Goal: Information Seeking & Learning: Learn about a topic

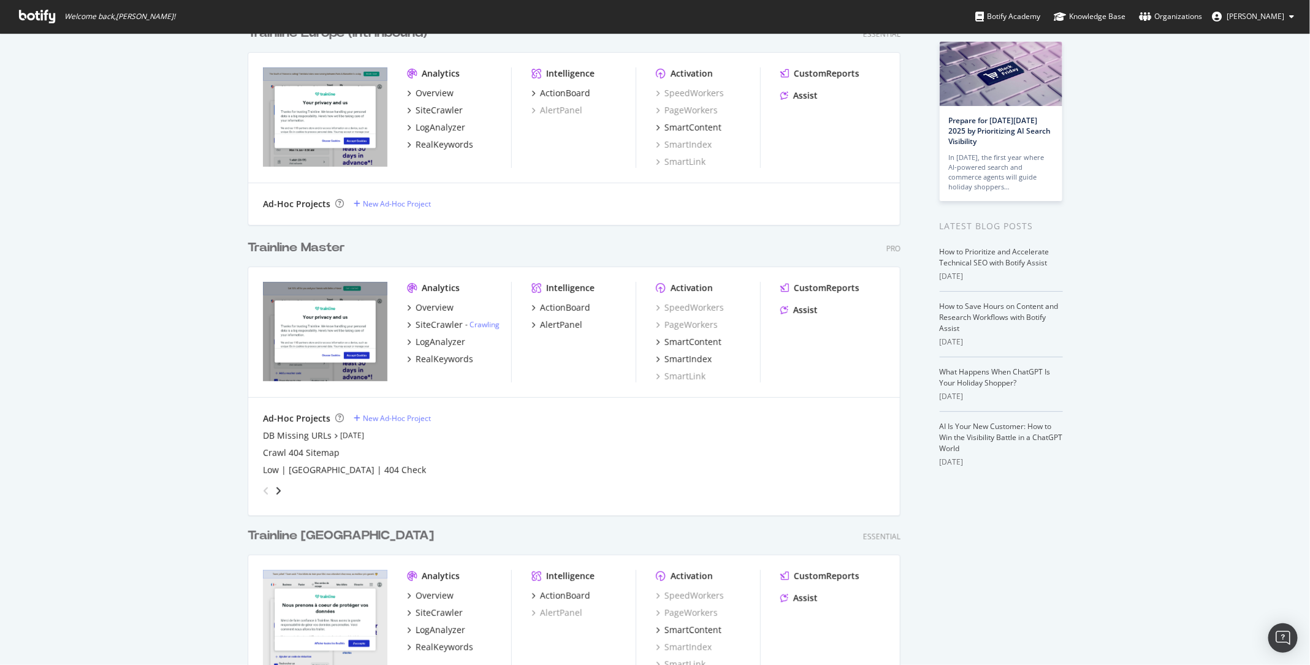
scroll to position [81, 0]
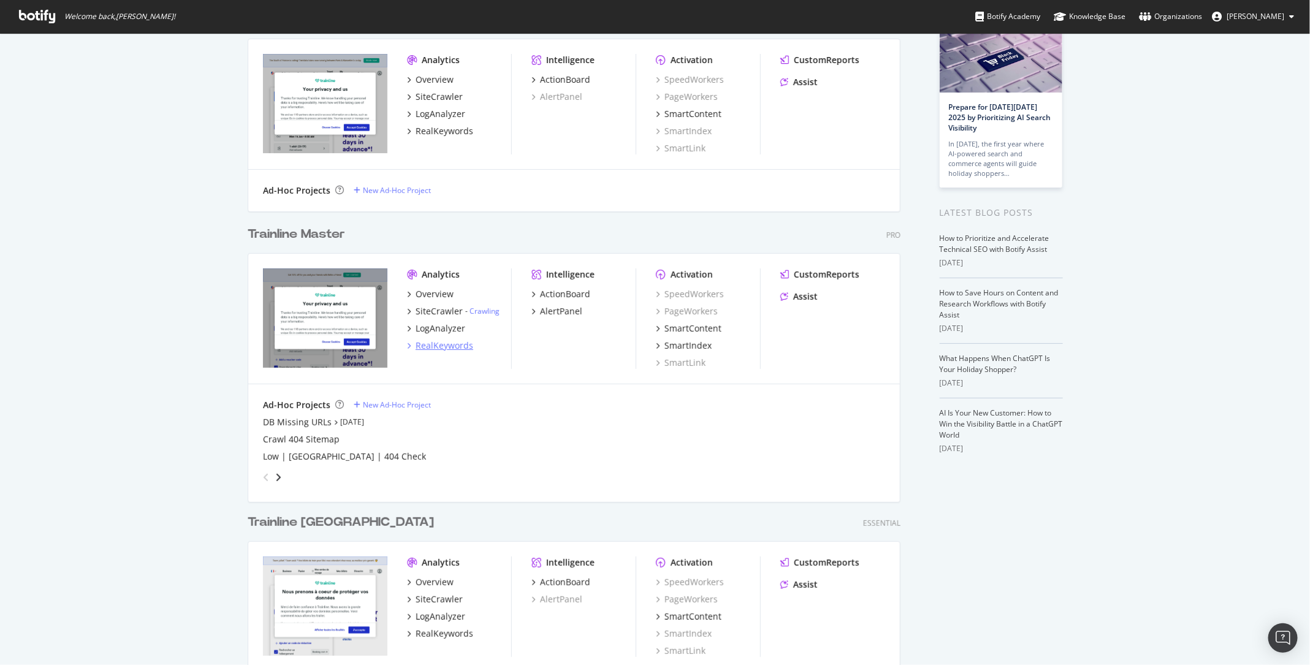
click at [434, 346] on div "RealKeywords" at bounding box center [444, 346] width 58 height 12
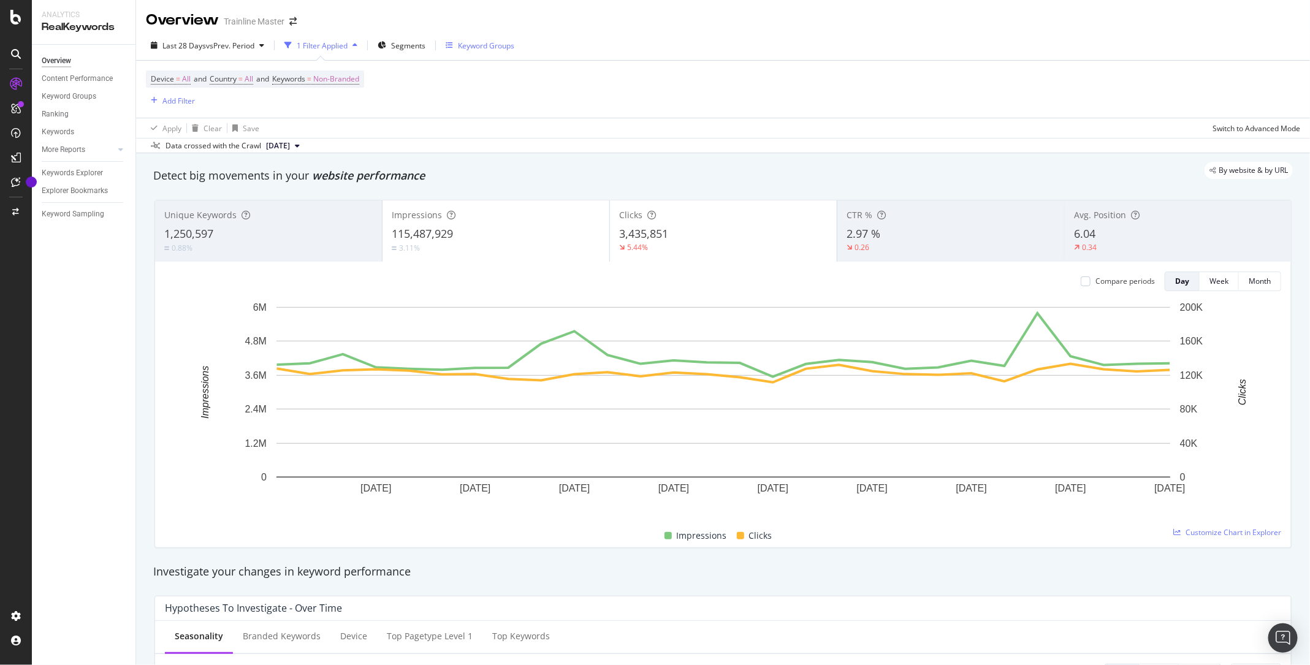
click at [484, 48] on div "Keyword Groups" at bounding box center [486, 45] width 56 height 10
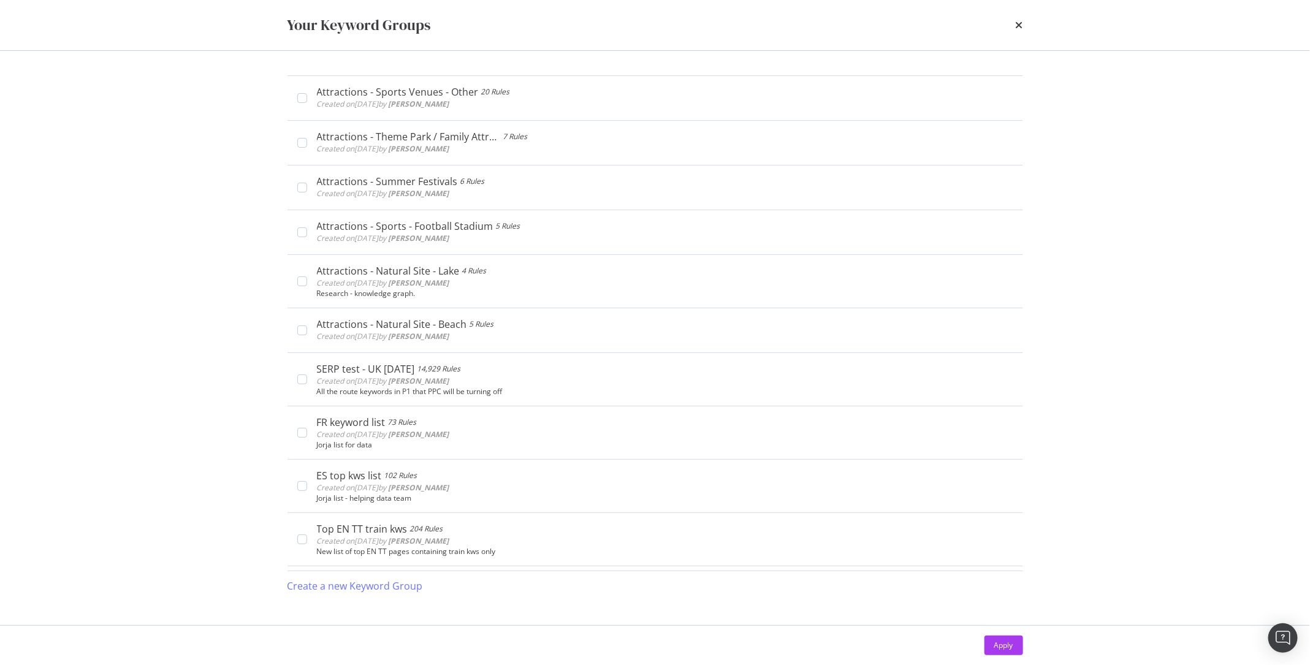
click at [484, 48] on div "Your Keyword Groups" at bounding box center [655, 25] width 784 height 50
click at [1017, 36] on div "Your Keyword Groups" at bounding box center [655, 25] width 784 height 50
click at [1022, 29] on icon "times" at bounding box center [1018, 25] width 7 height 10
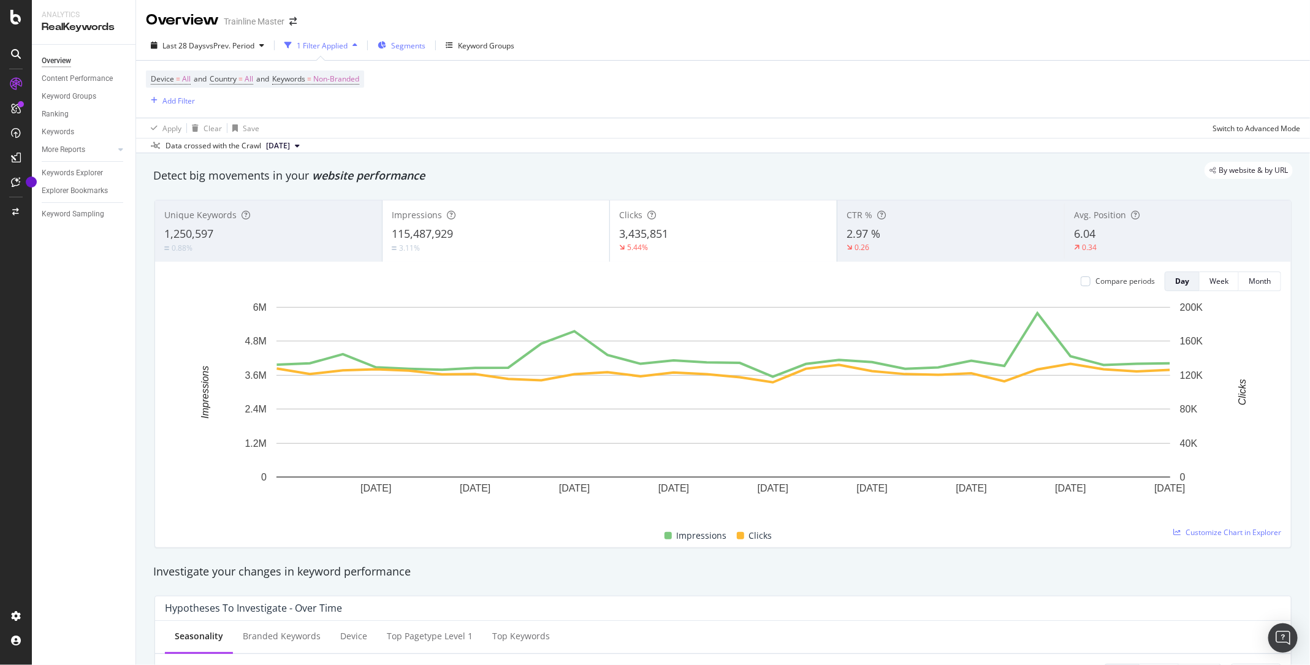
click at [414, 48] on span "Segments" at bounding box center [408, 45] width 34 height 10
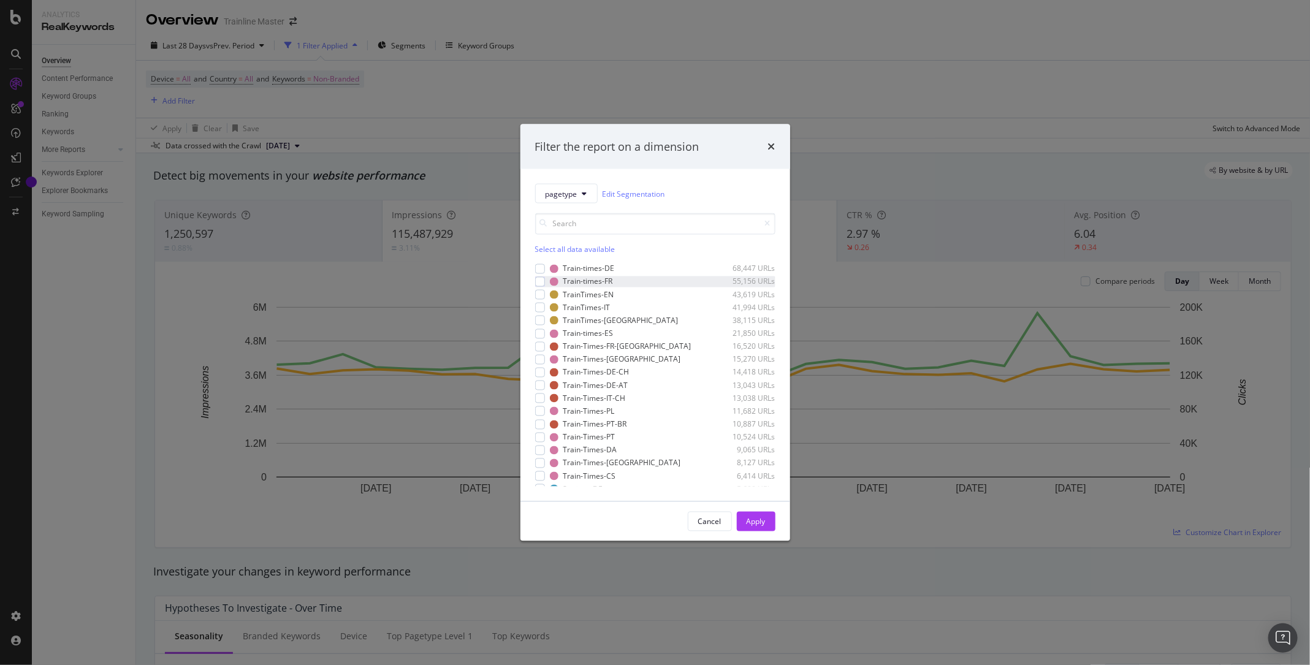
click at [545, 278] on div "Train-times-FR 55,156 URLs" at bounding box center [655, 281] width 240 height 10
click at [541, 305] on div "modal" at bounding box center [540, 308] width 10 height 10
click at [541, 332] on div "modal" at bounding box center [540, 333] width 10 height 10
click at [764, 526] on div "Apply" at bounding box center [755, 521] width 19 height 18
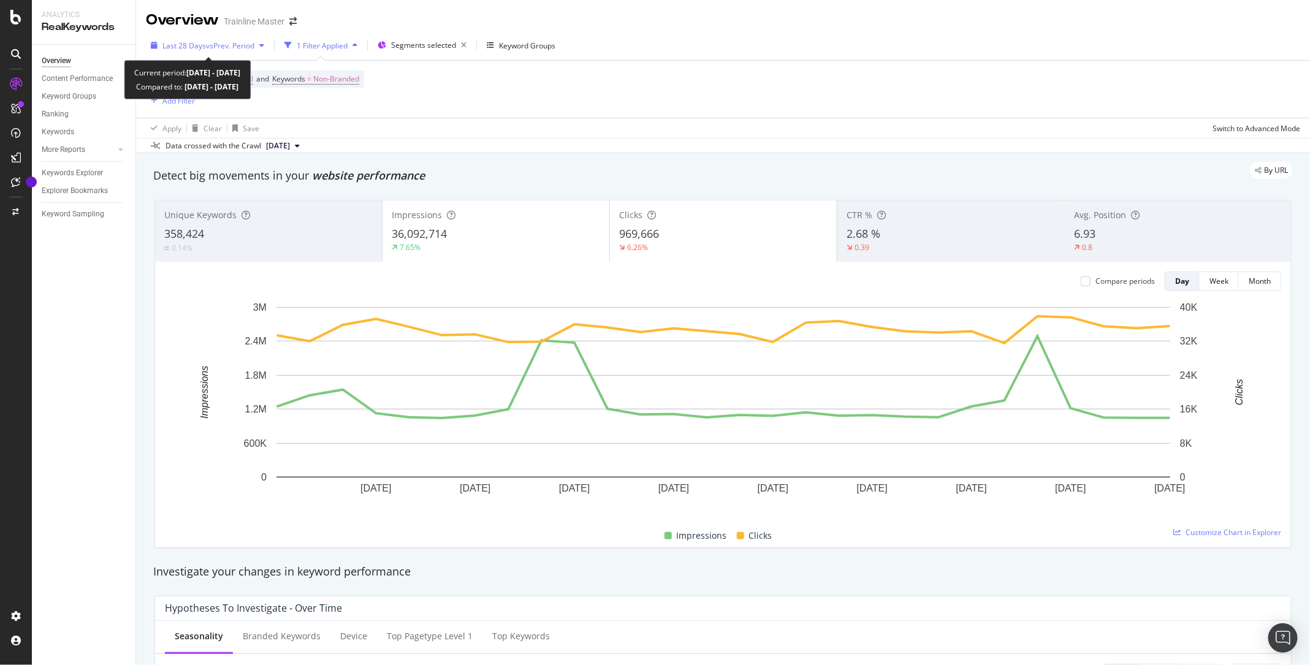
click at [219, 51] on div "Last 28 Days vs Prev. Period" at bounding box center [207, 45] width 123 height 18
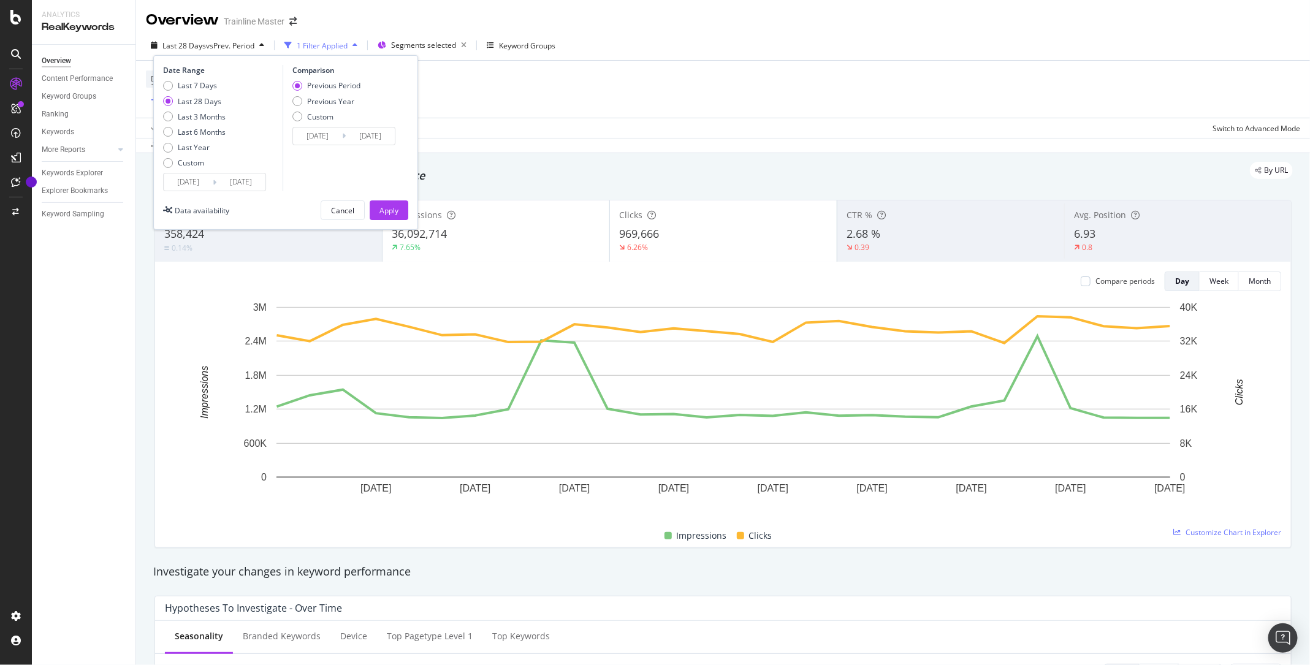
click at [186, 180] on input "[DATE]" at bounding box center [188, 181] width 49 height 17
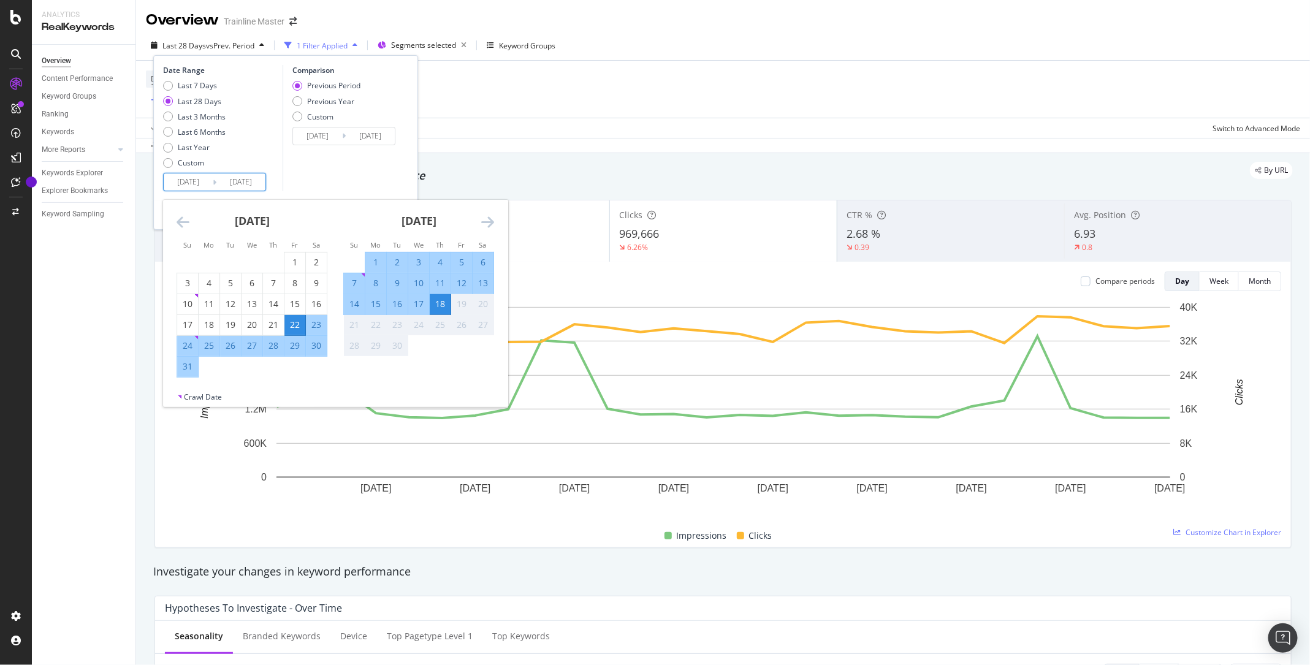
click at [187, 229] on icon "Move backward to switch to the previous month." at bounding box center [182, 221] width 13 height 15
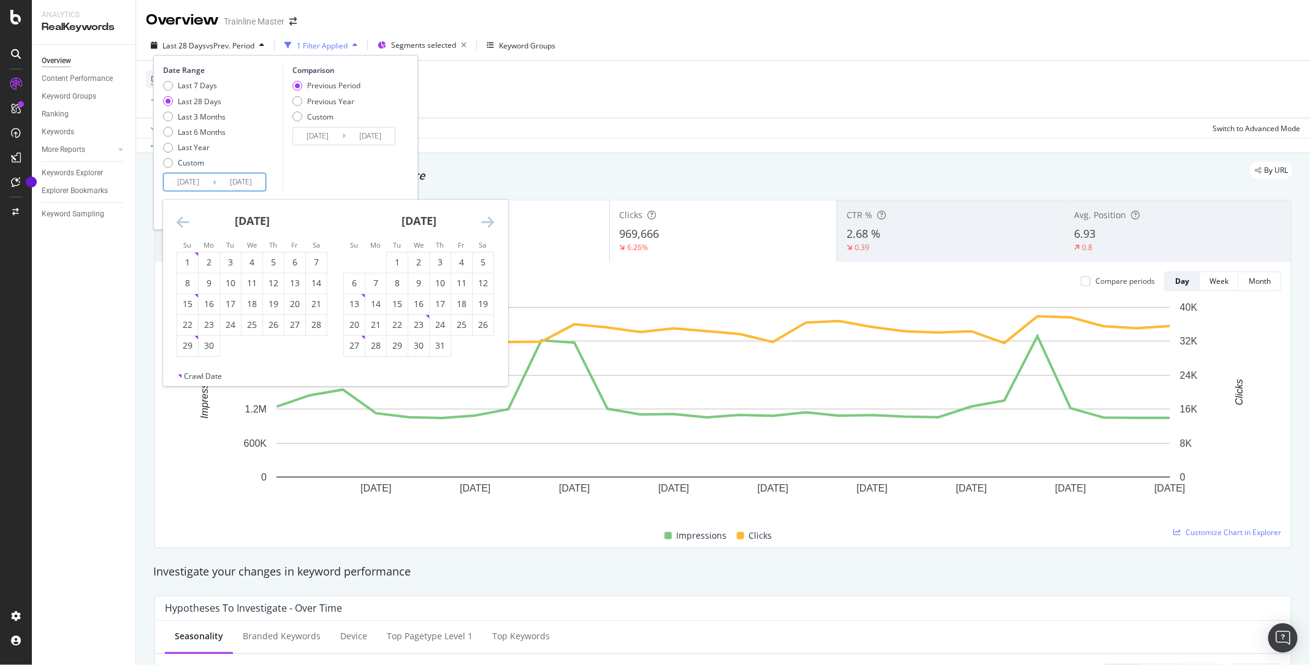
click at [187, 229] on icon "Move backward to switch to the previous month." at bounding box center [182, 221] width 13 height 15
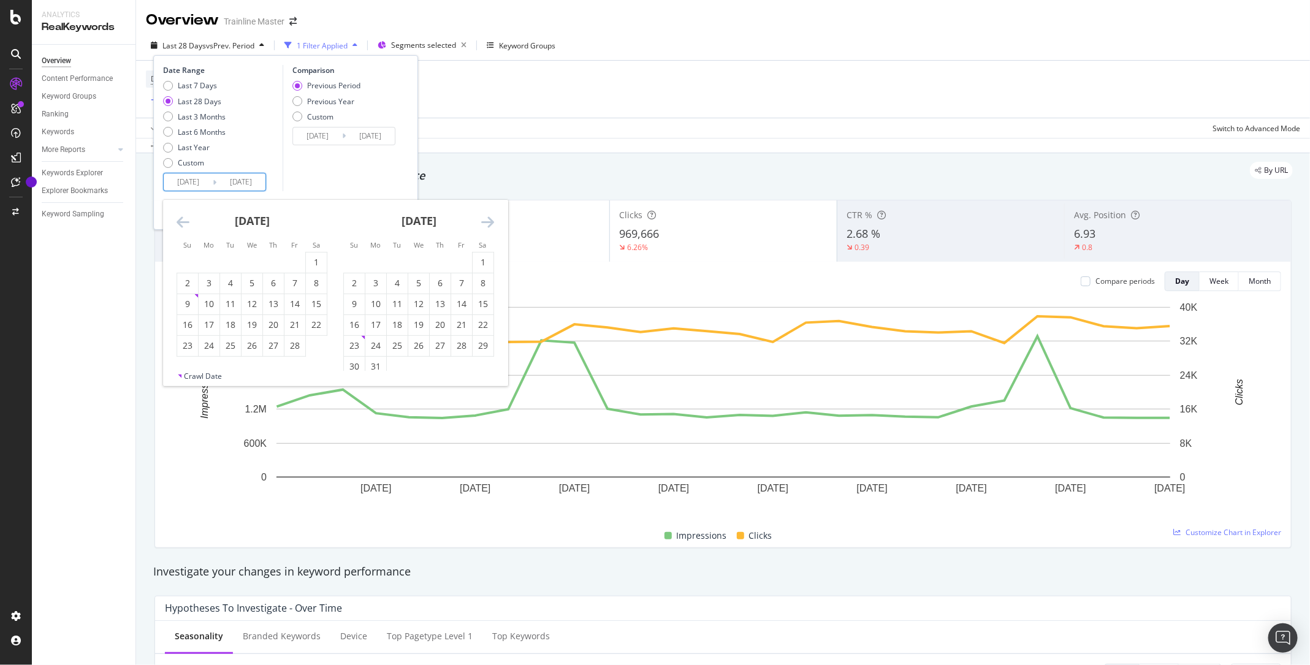
click at [187, 229] on icon "Move backward to switch to the previous month." at bounding box center [182, 221] width 13 height 15
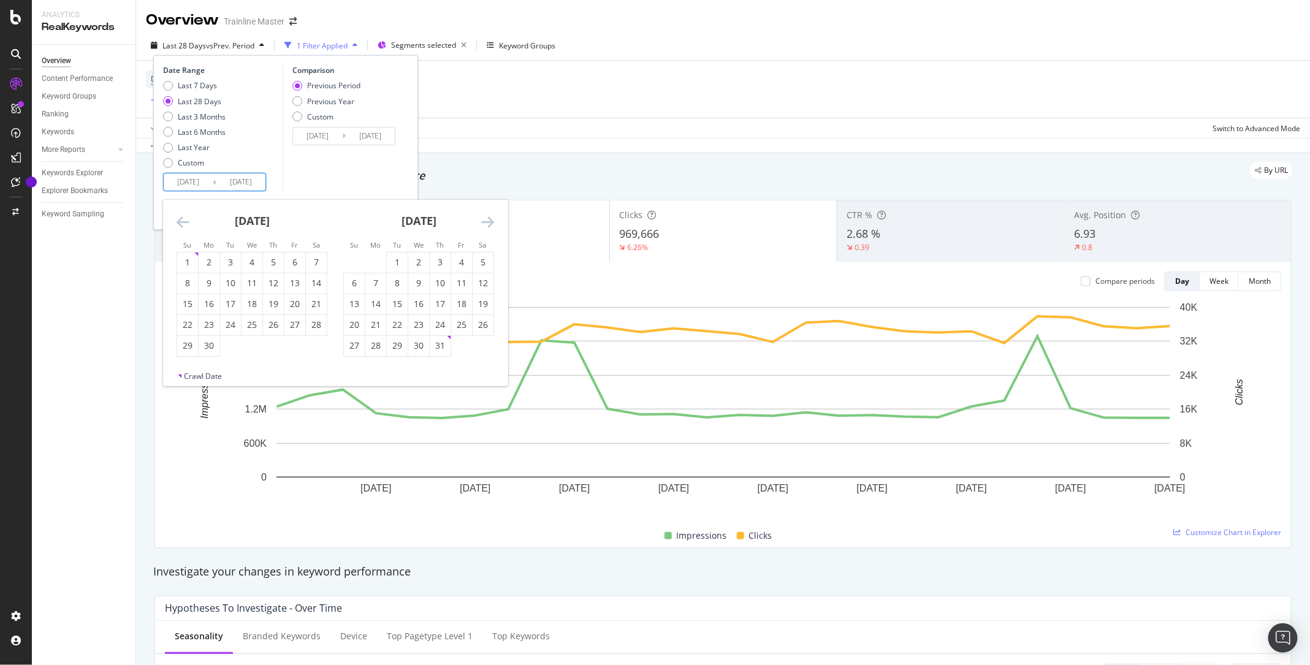
click at [187, 229] on icon "Move backward to switch to the previous month." at bounding box center [182, 221] width 13 height 15
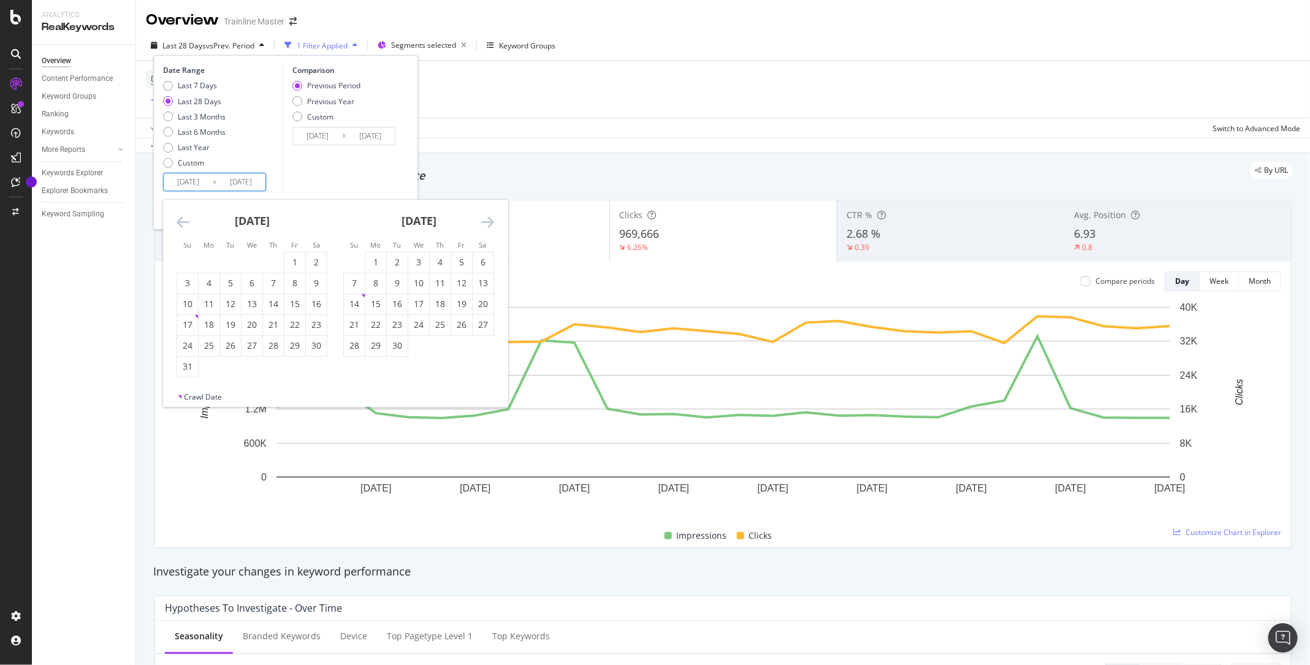
click at [187, 229] on icon "Move backward to switch to the previous month." at bounding box center [182, 221] width 13 height 15
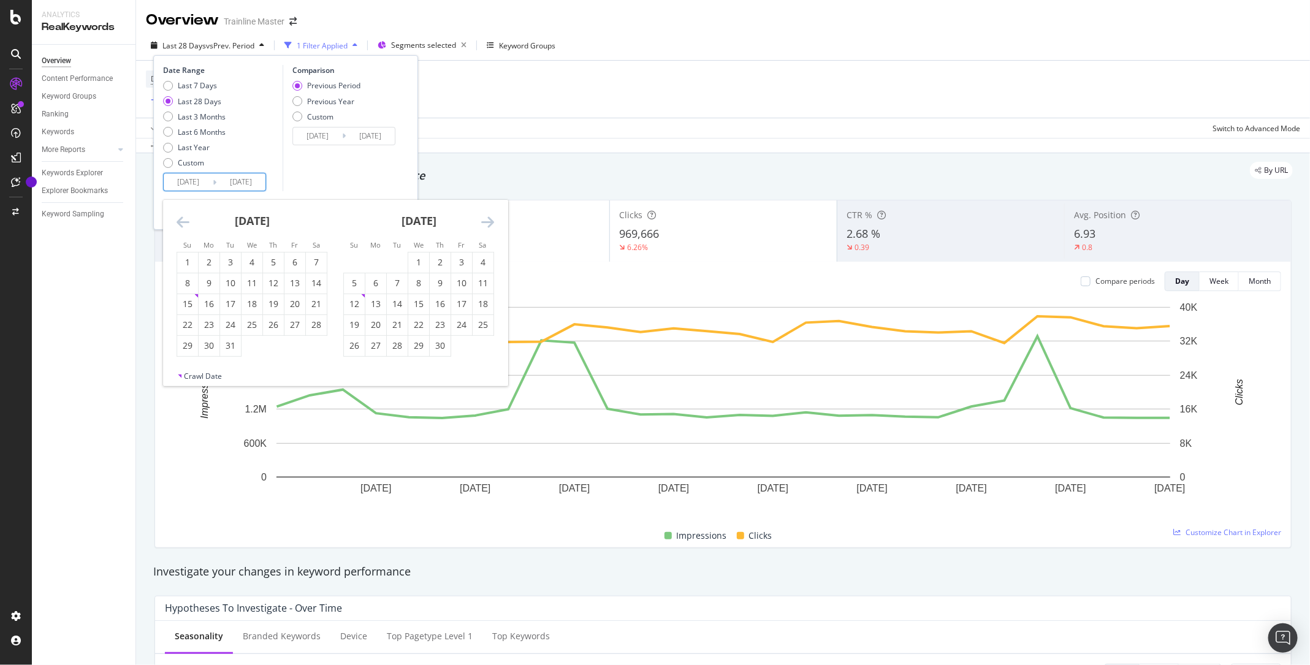
click at [187, 229] on icon "Move backward to switch to the previous month." at bounding box center [182, 221] width 13 height 15
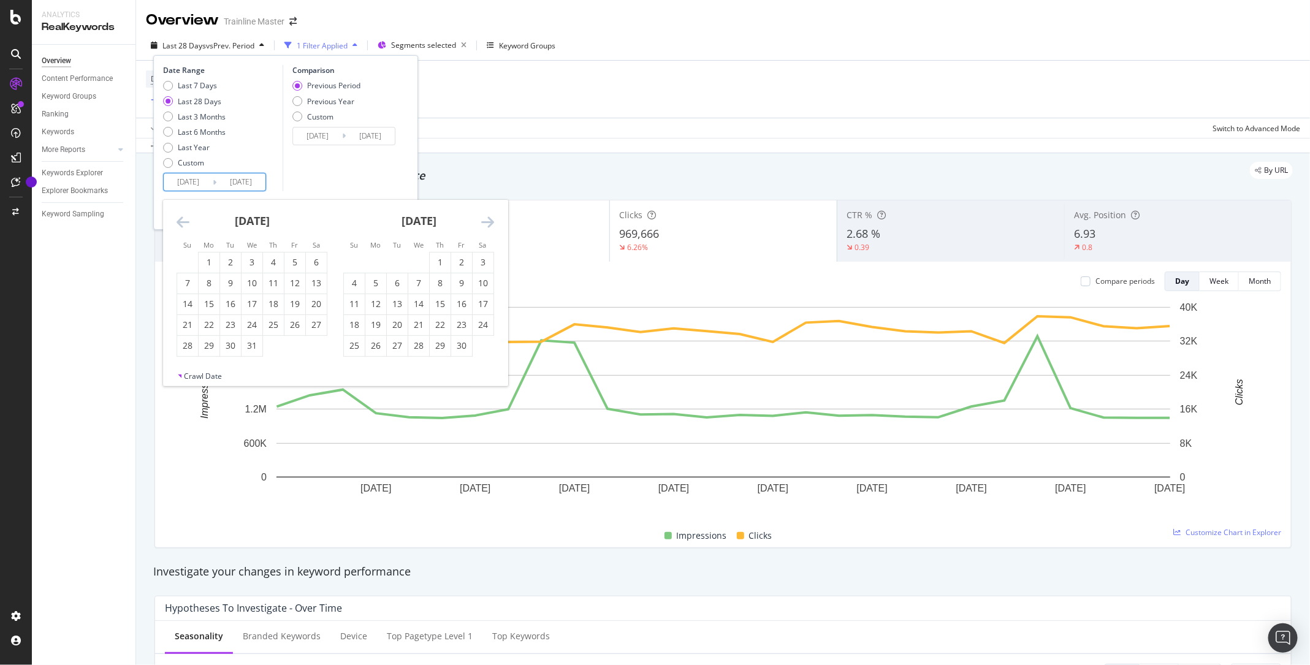
click at [187, 229] on icon "Move backward to switch to the previous month." at bounding box center [182, 221] width 13 height 15
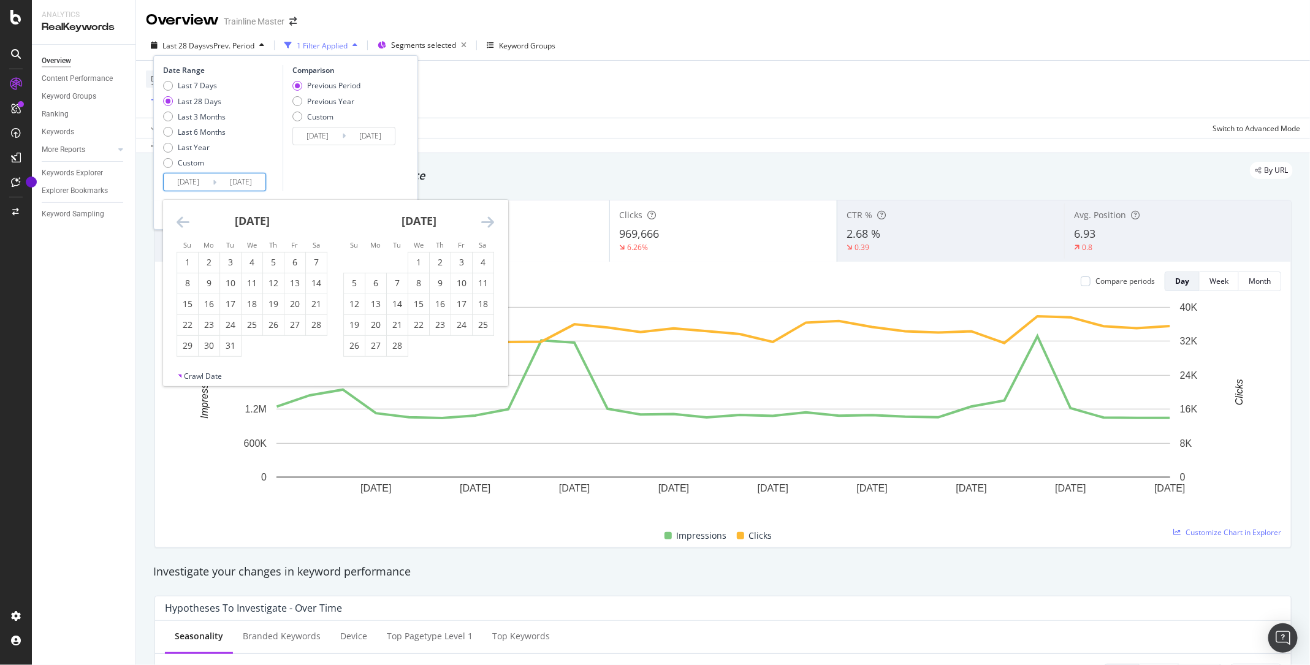
click at [187, 229] on icon "Move backward to switch to the previous month." at bounding box center [182, 221] width 13 height 15
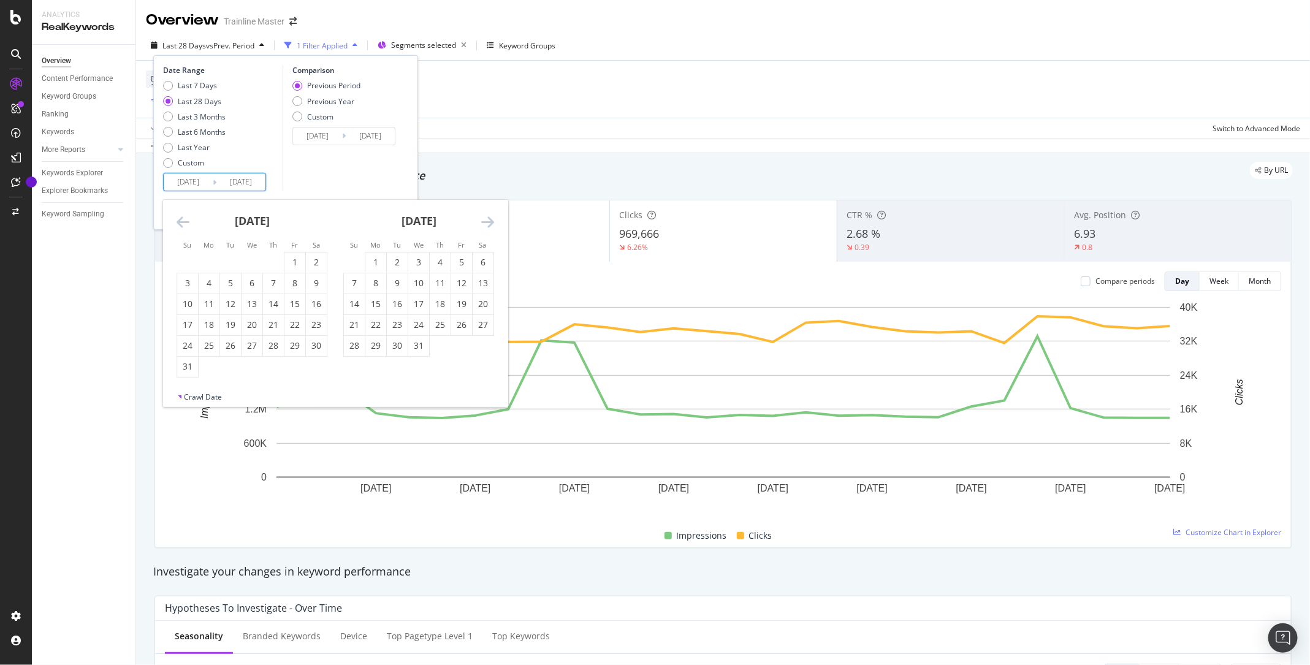
click at [187, 229] on icon "Move backward to switch to the previous month." at bounding box center [182, 221] width 13 height 15
click at [230, 264] on div "1" at bounding box center [230, 262] width 21 height 12
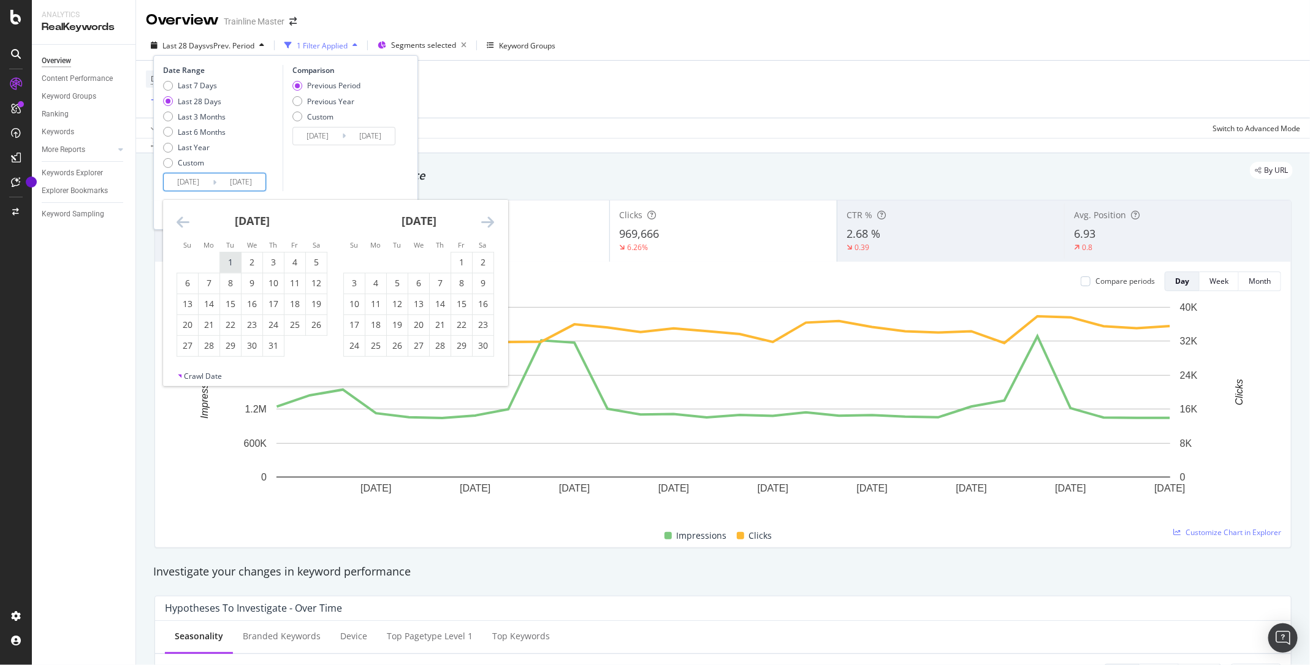
type input "[DATE]"
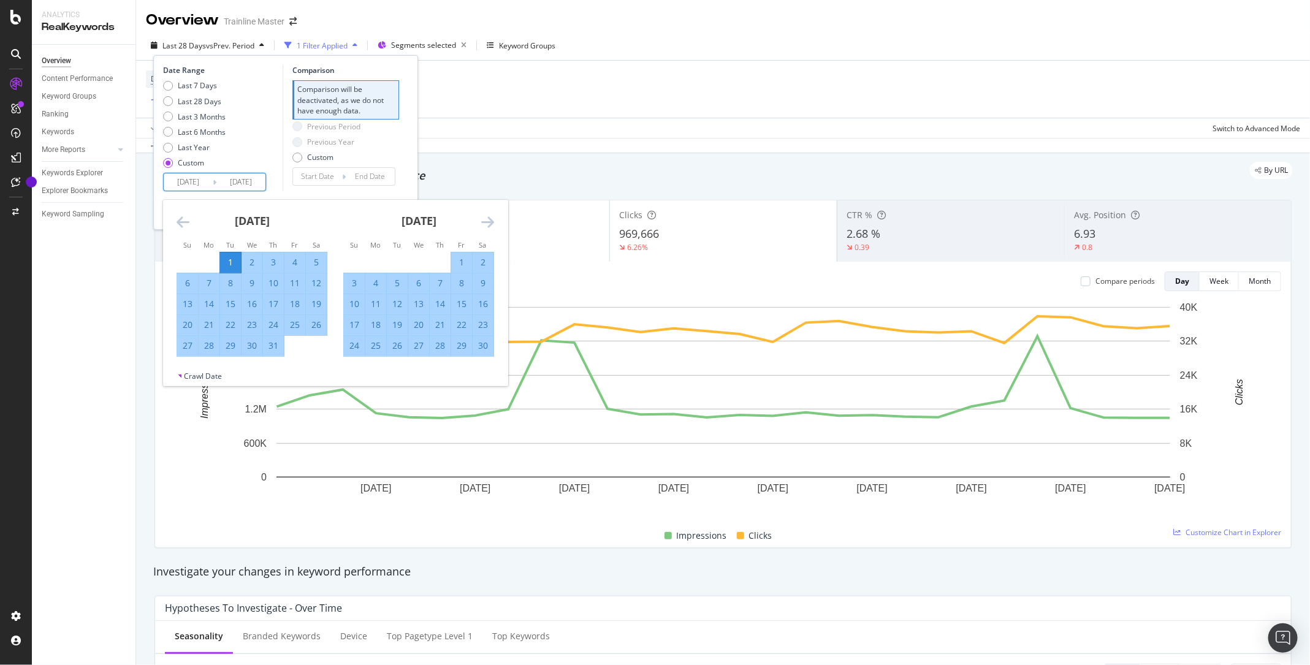
click at [404, 189] on div "Date Range Last 7 Days Last 28 Days Last 3 Months Last 6 Months Last Year Custo…" at bounding box center [285, 128] width 245 height 126
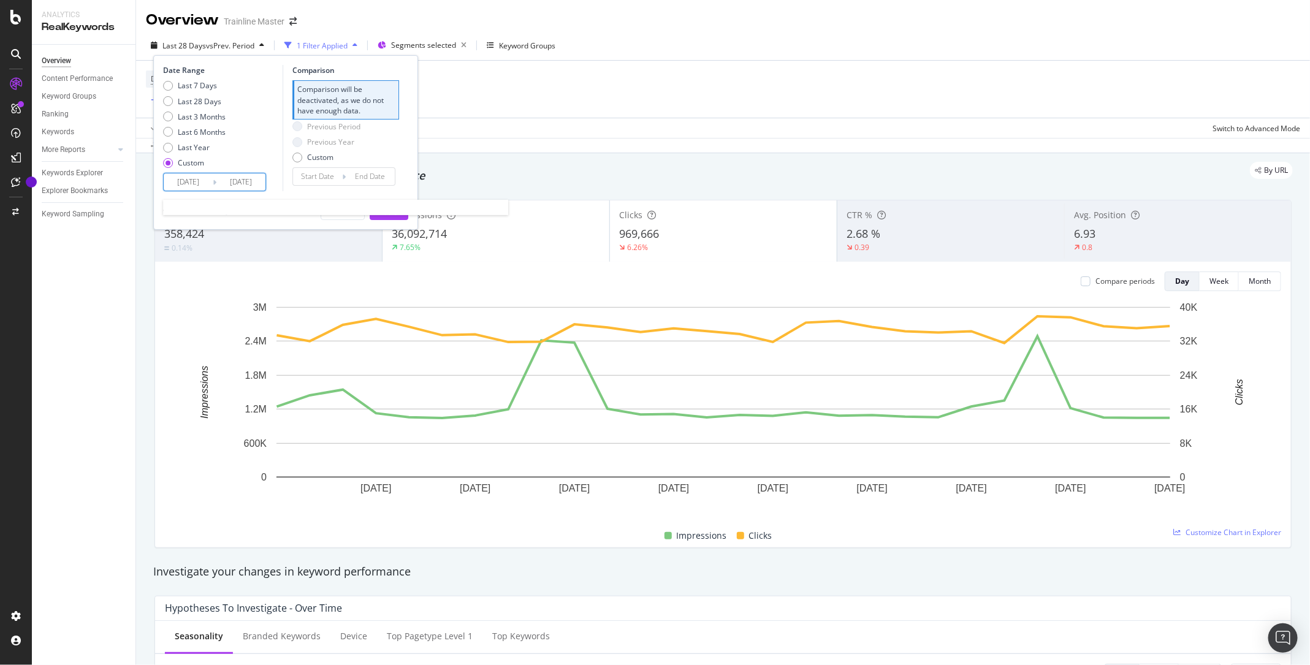
click at [254, 181] on input "[DATE]" at bounding box center [240, 181] width 49 height 17
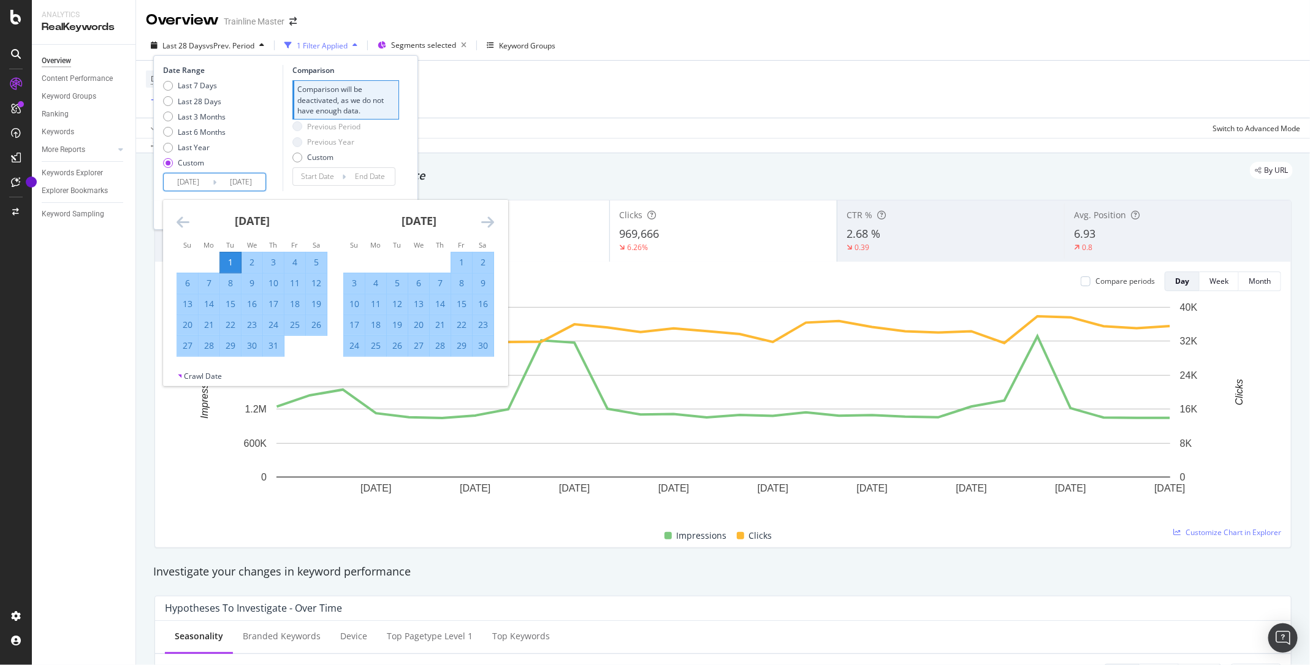
click at [486, 221] on icon "Move forward to switch to the next month." at bounding box center [487, 221] width 13 height 15
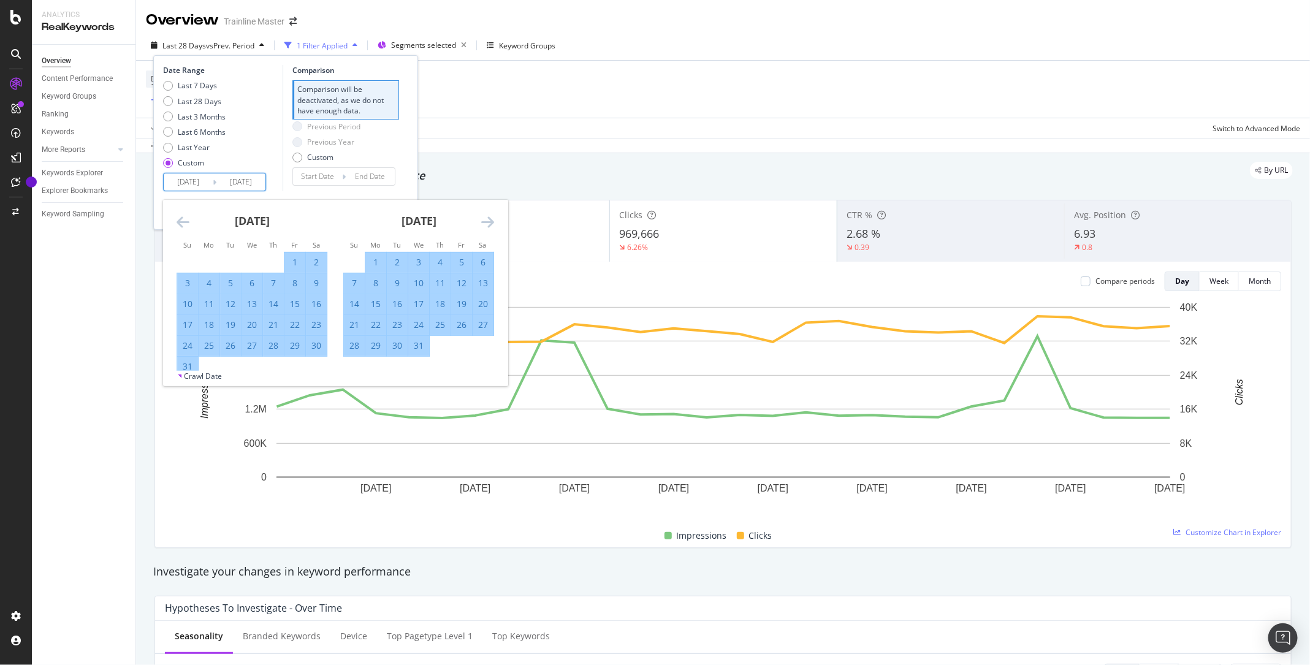
click at [486, 221] on icon "Move forward to switch to the next month." at bounding box center [487, 221] width 13 height 15
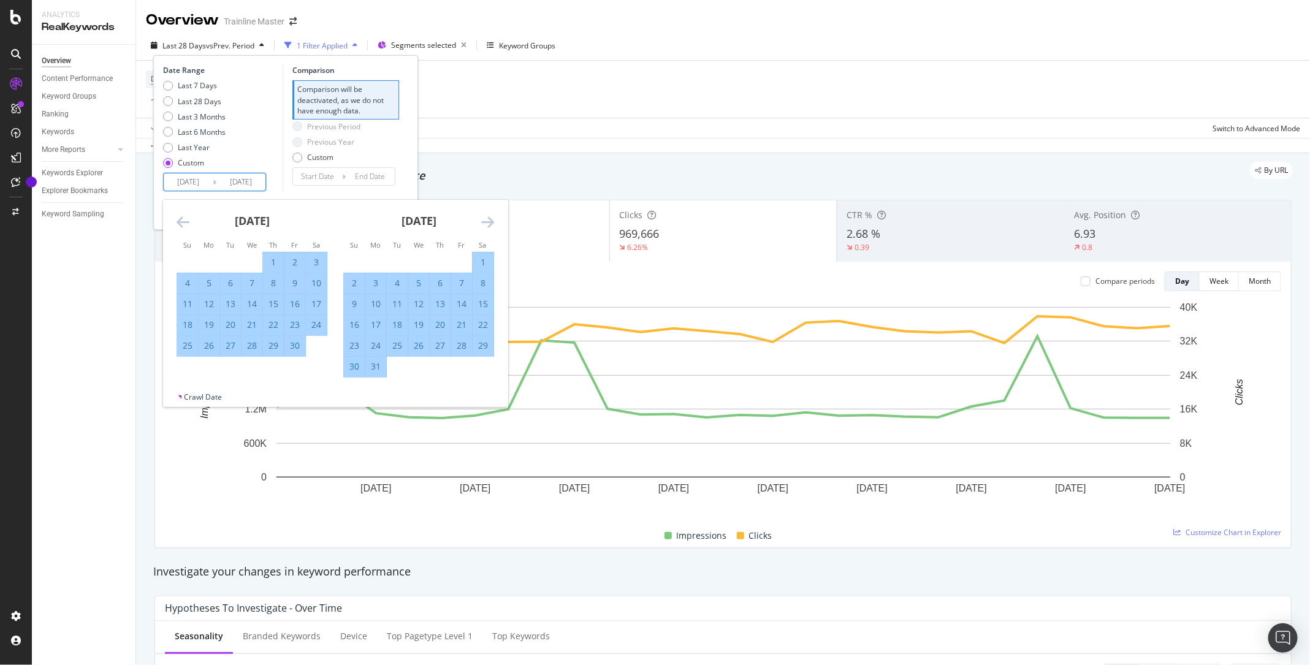
click at [486, 221] on icon "Move forward to switch to the next month." at bounding box center [487, 221] width 13 height 15
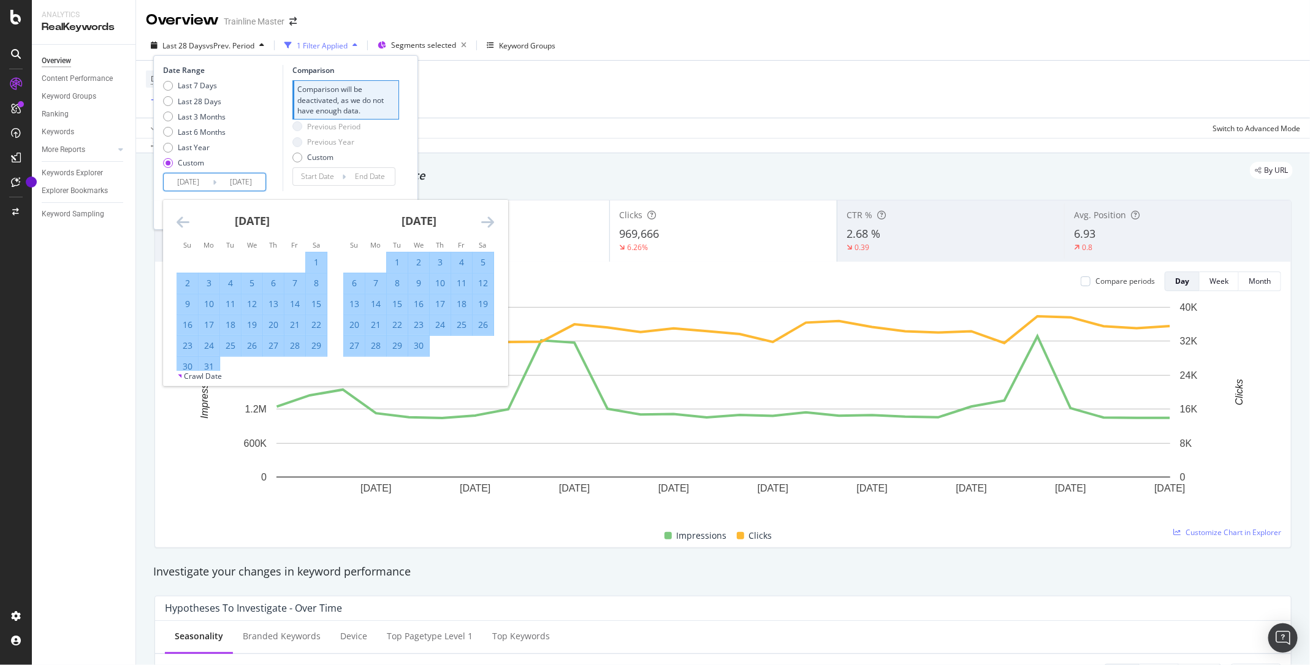
click at [486, 221] on icon "Move forward to switch to the next month." at bounding box center [487, 221] width 13 height 15
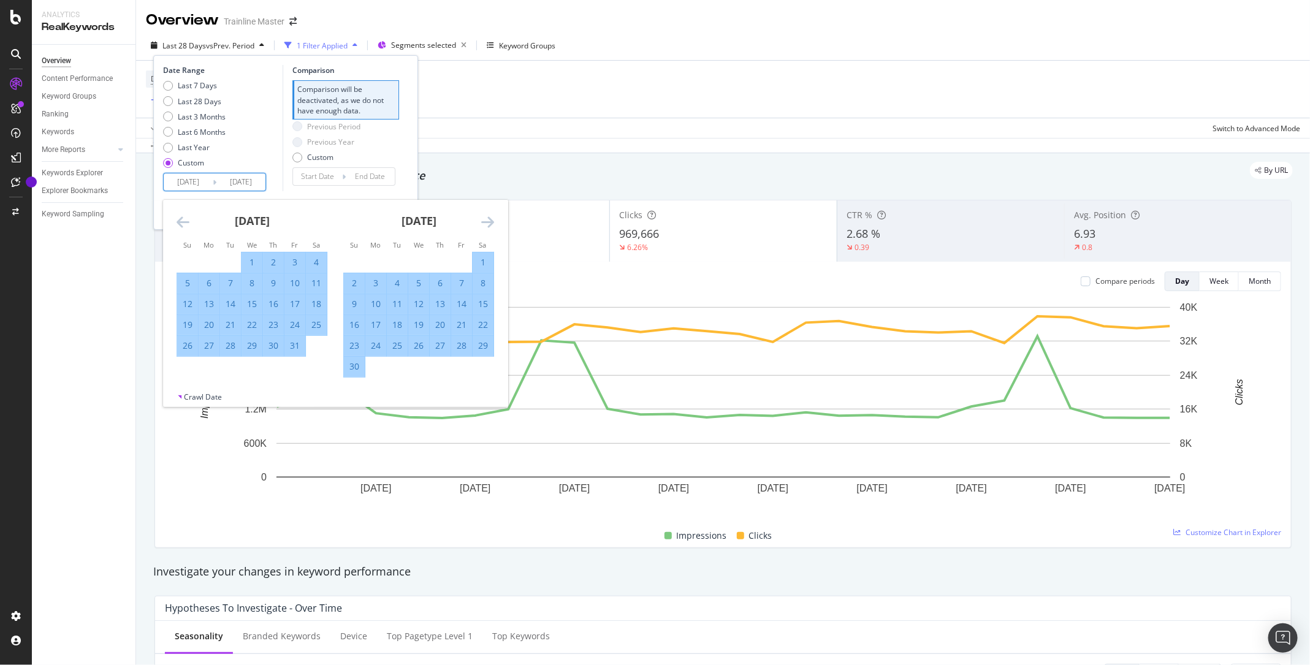
click at [486, 221] on icon "Move forward to switch to the next month." at bounding box center [487, 221] width 13 height 15
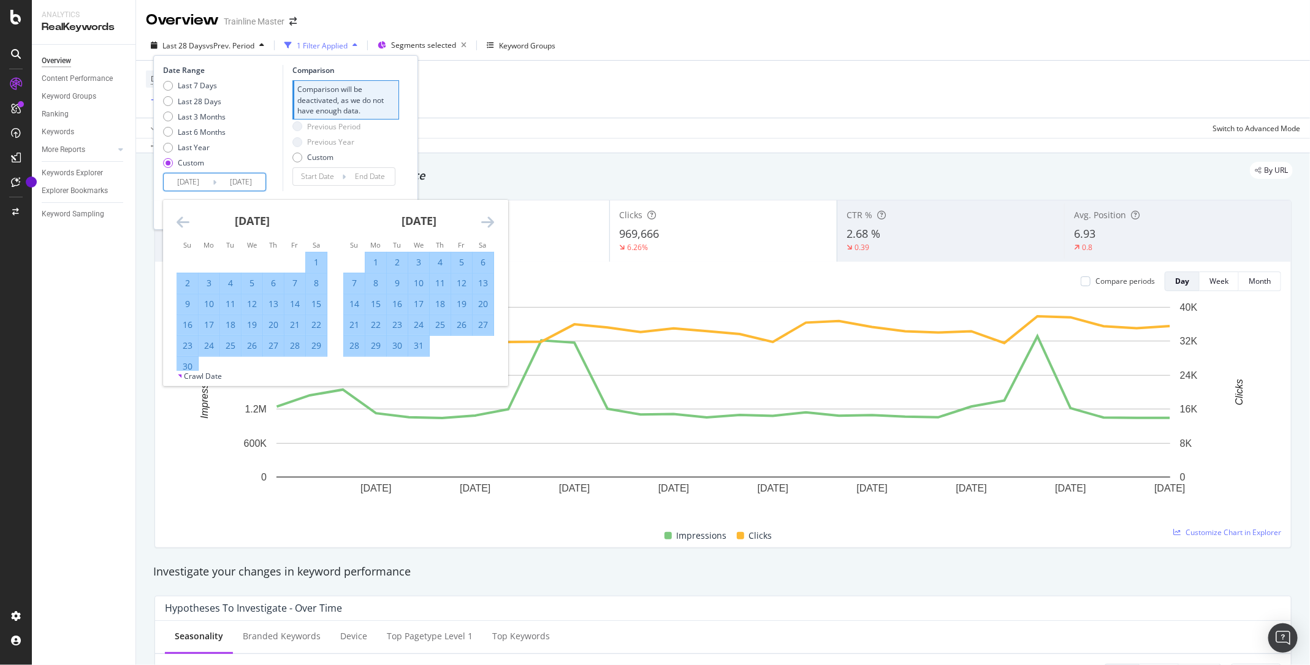
click at [486, 221] on icon "Move forward to switch to the next month." at bounding box center [487, 221] width 13 height 15
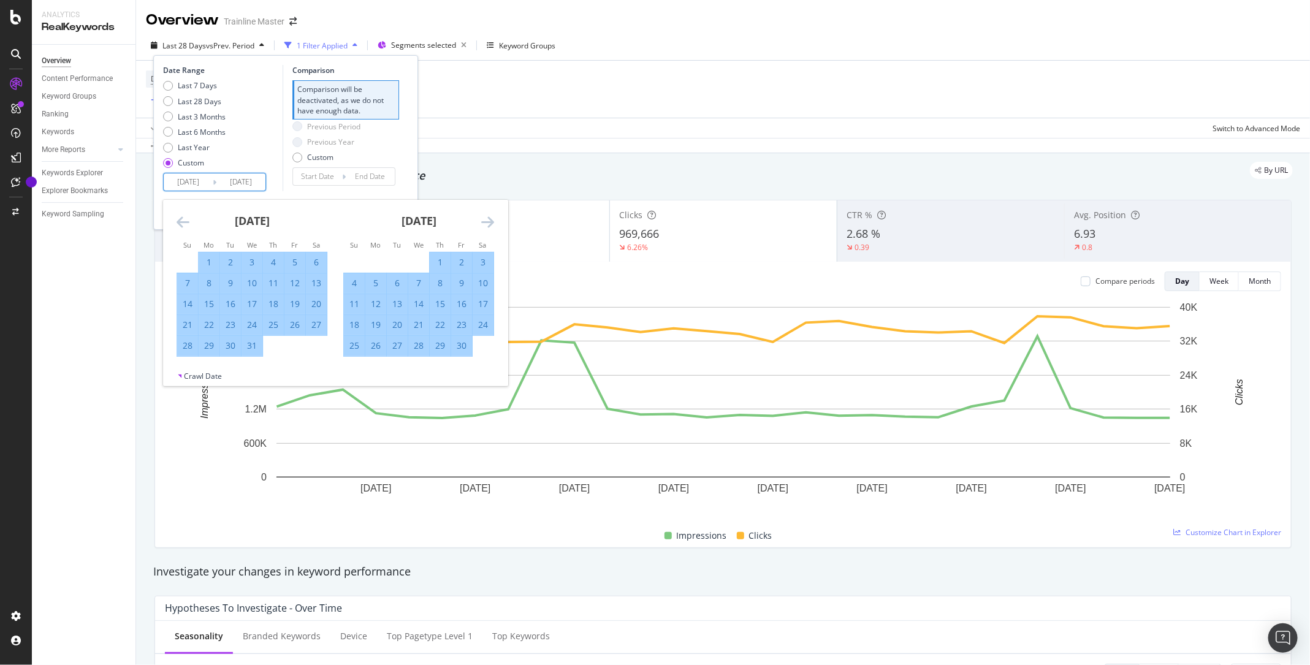
click at [486, 221] on icon "Move forward to switch to the next month." at bounding box center [487, 221] width 13 height 15
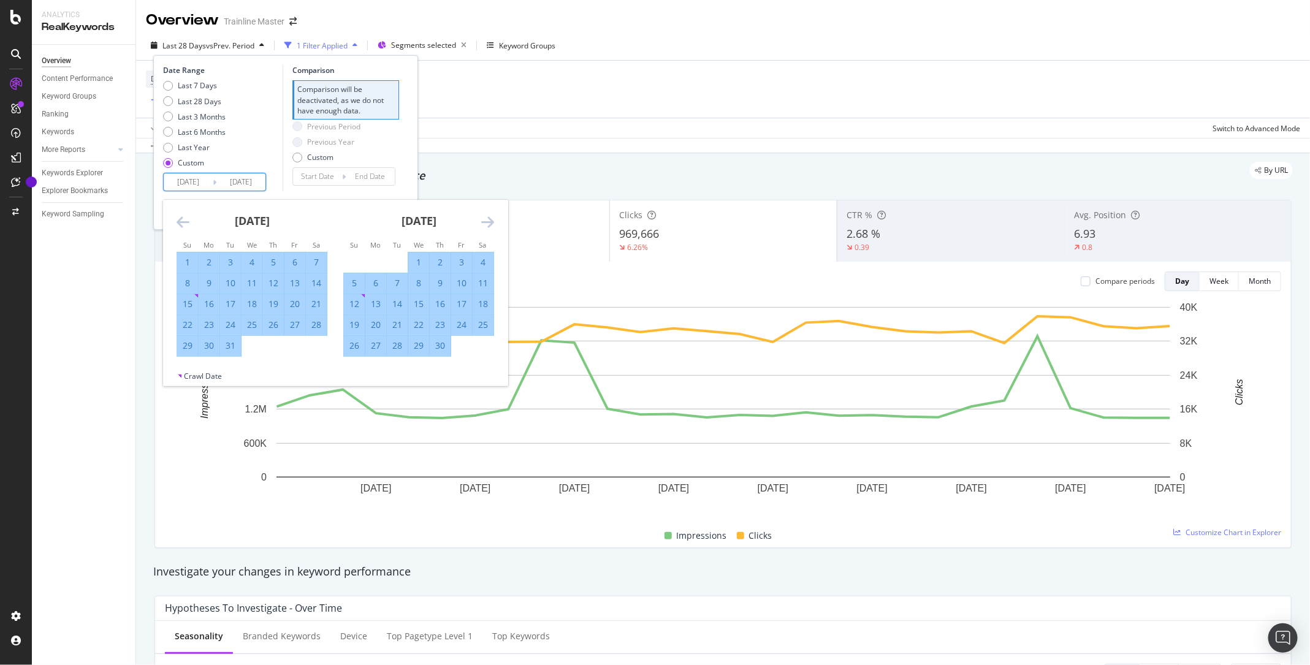
click at [486, 221] on icon "Move forward to switch to the next month." at bounding box center [487, 221] width 13 height 15
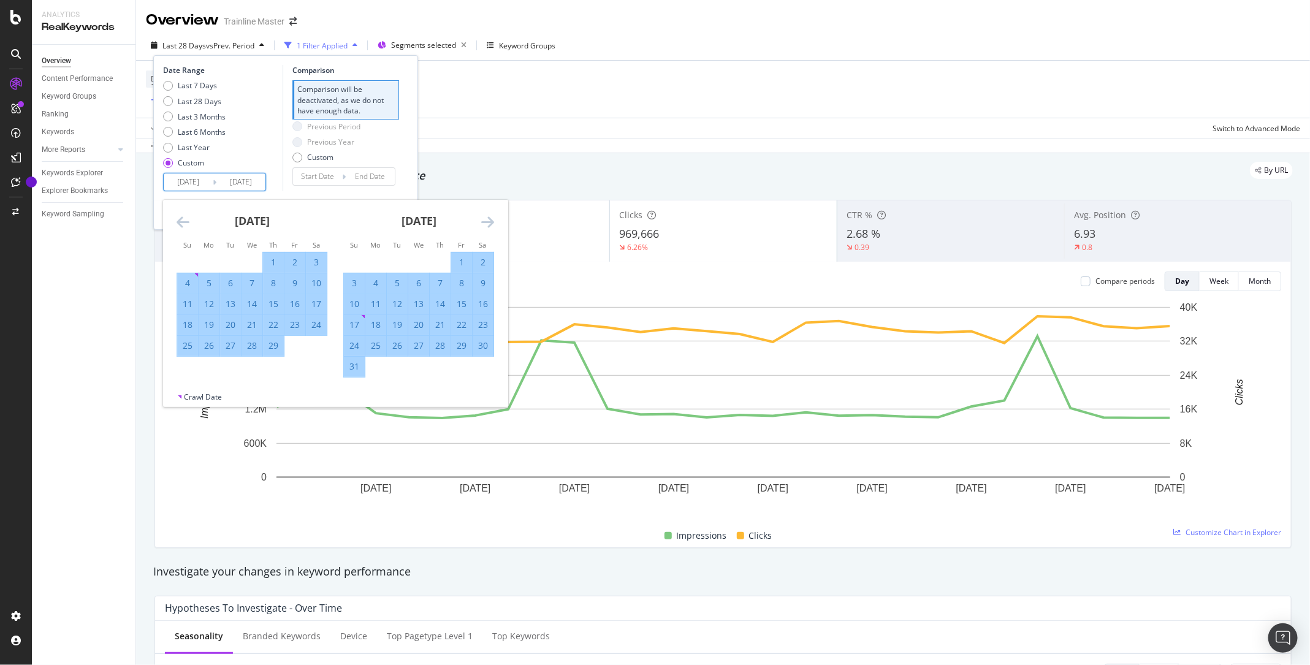
click at [486, 221] on icon "Move forward to switch to the next month." at bounding box center [487, 221] width 13 height 15
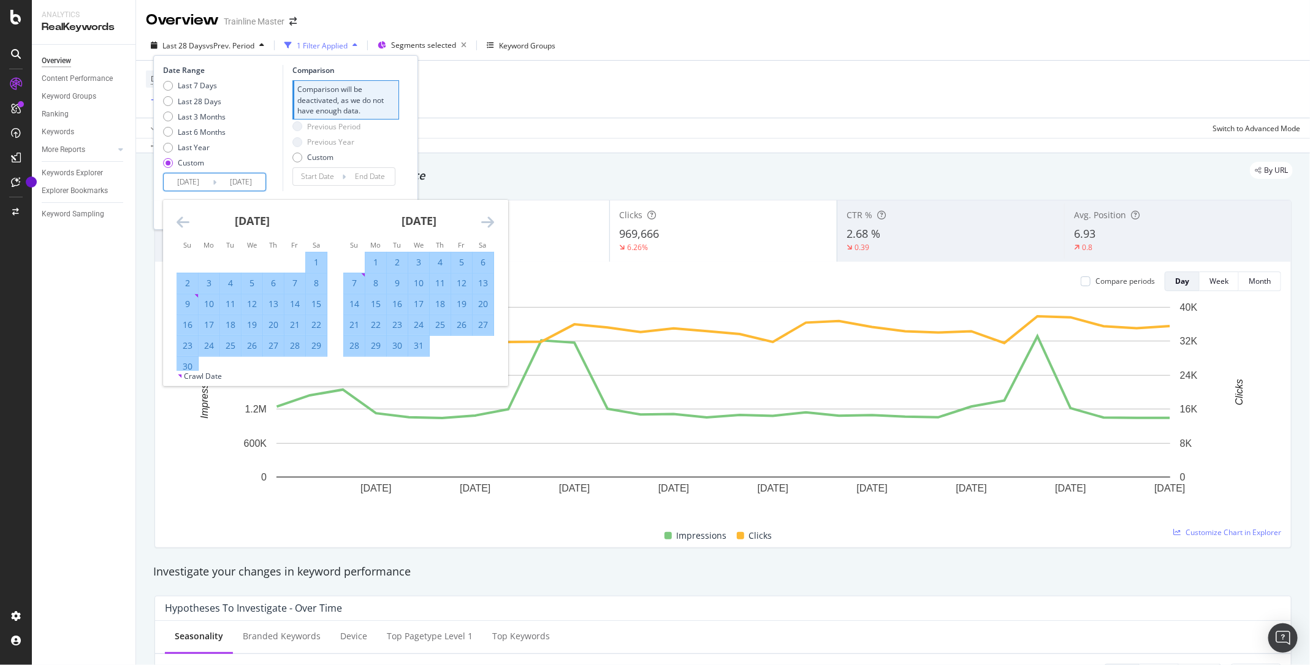
click at [486, 221] on icon "Move forward to switch to the next month." at bounding box center [487, 221] width 13 height 15
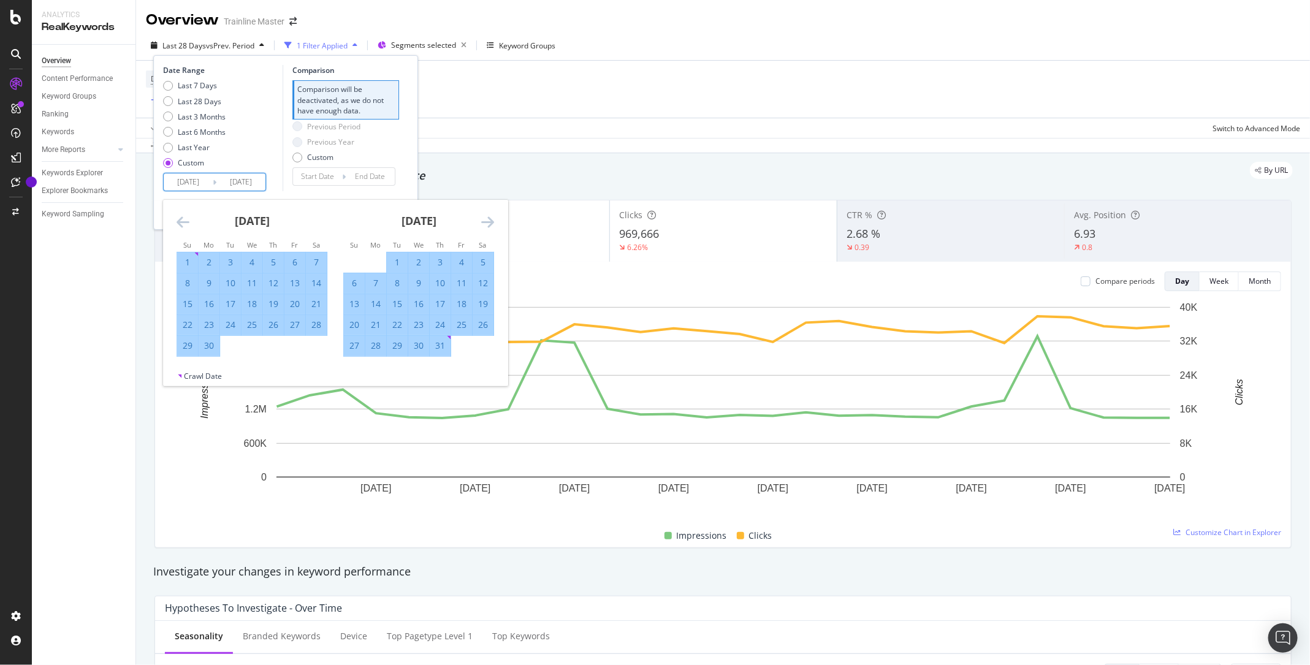
click at [486, 221] on icon "Move forward to switch to the next month." at bounding box center [487, 221] width 13 height 15
click at [486, 220] on icon "Move forward to switch to the next month." at bounding box center [487, 221] width 13 height 15
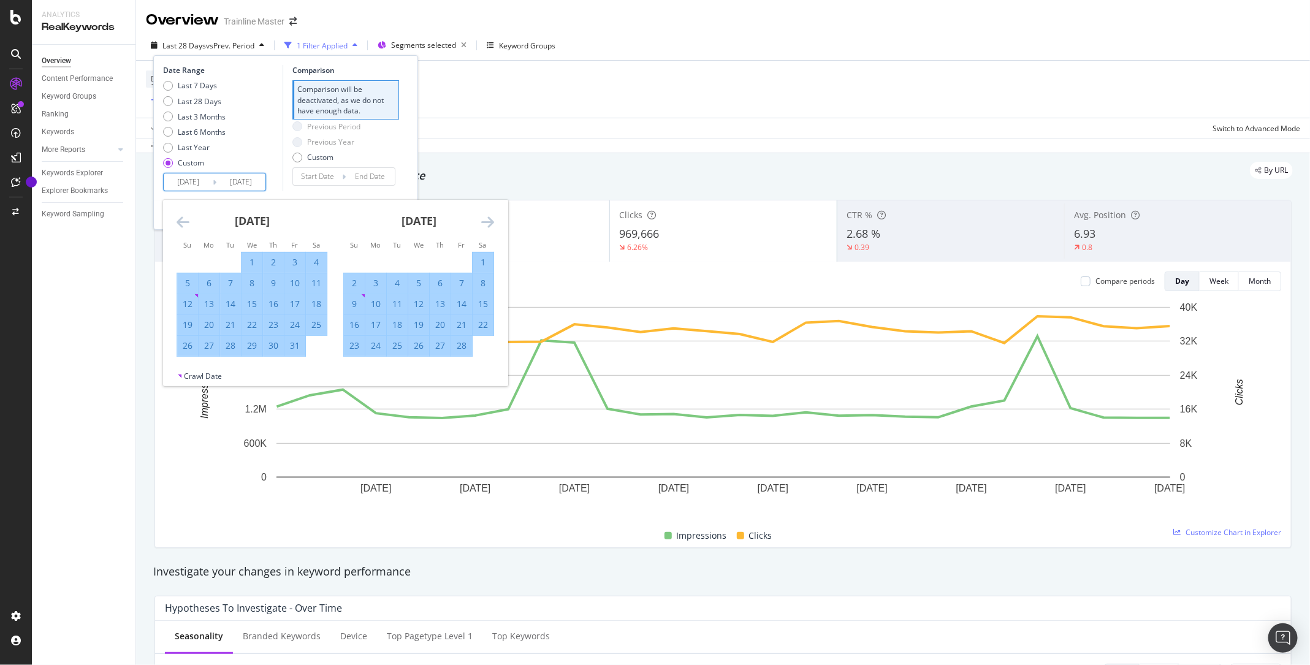
click at [486, 220] on icon "Move forward to switch to the next month." at bounding box center [487, 221] width 13 height 15
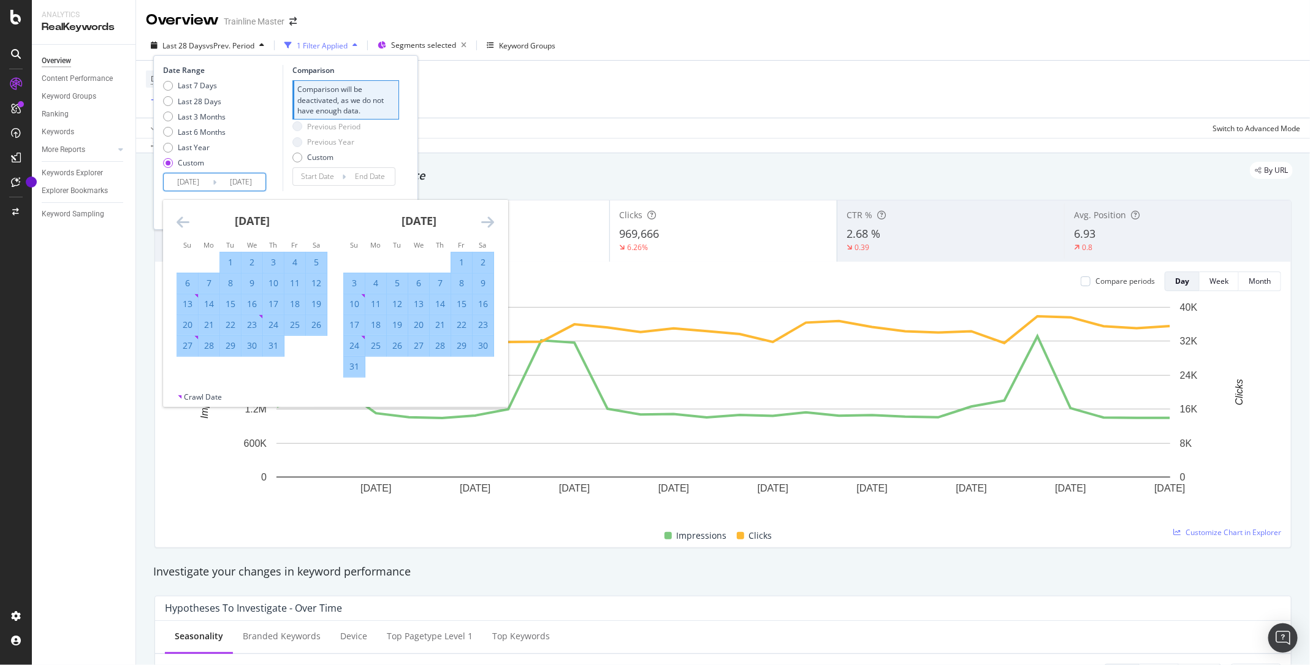
click at [486, 220] on icon "Move forward to switch to the next month." at bounding box center [487, 221] width 13 height 15
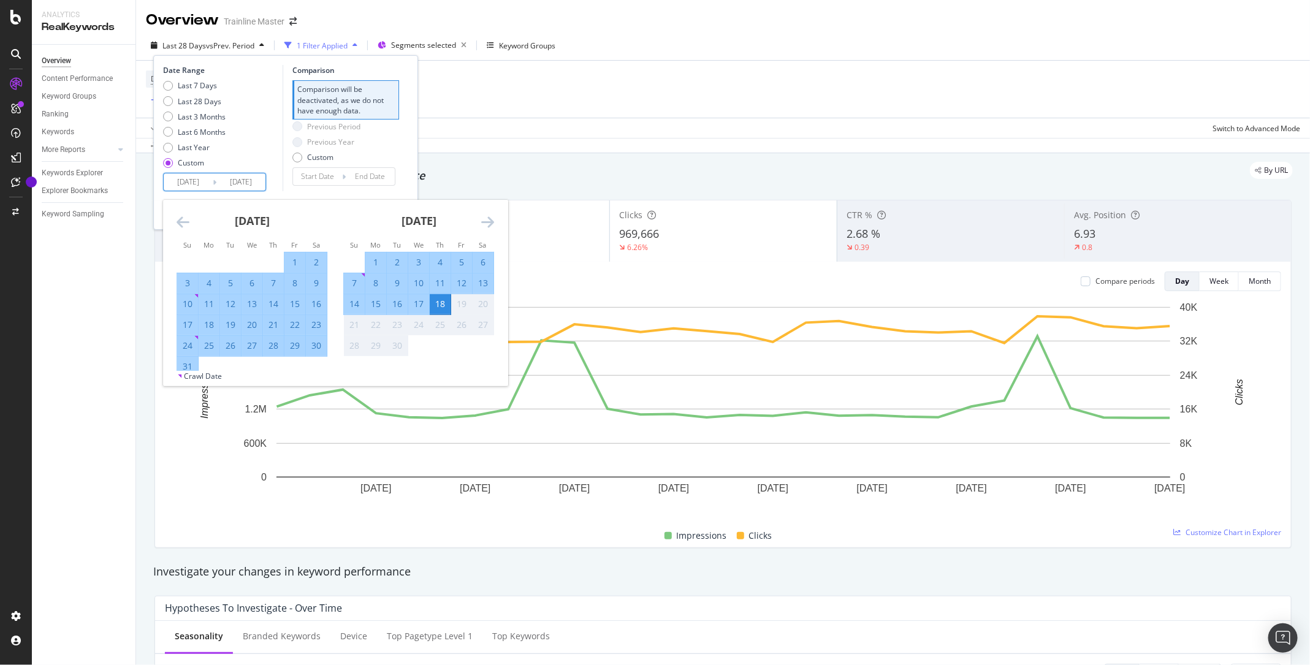
click at [486, 220] on icon "Move forward to switch to the next month." at bounding box center [487, 221] width 13 height 15
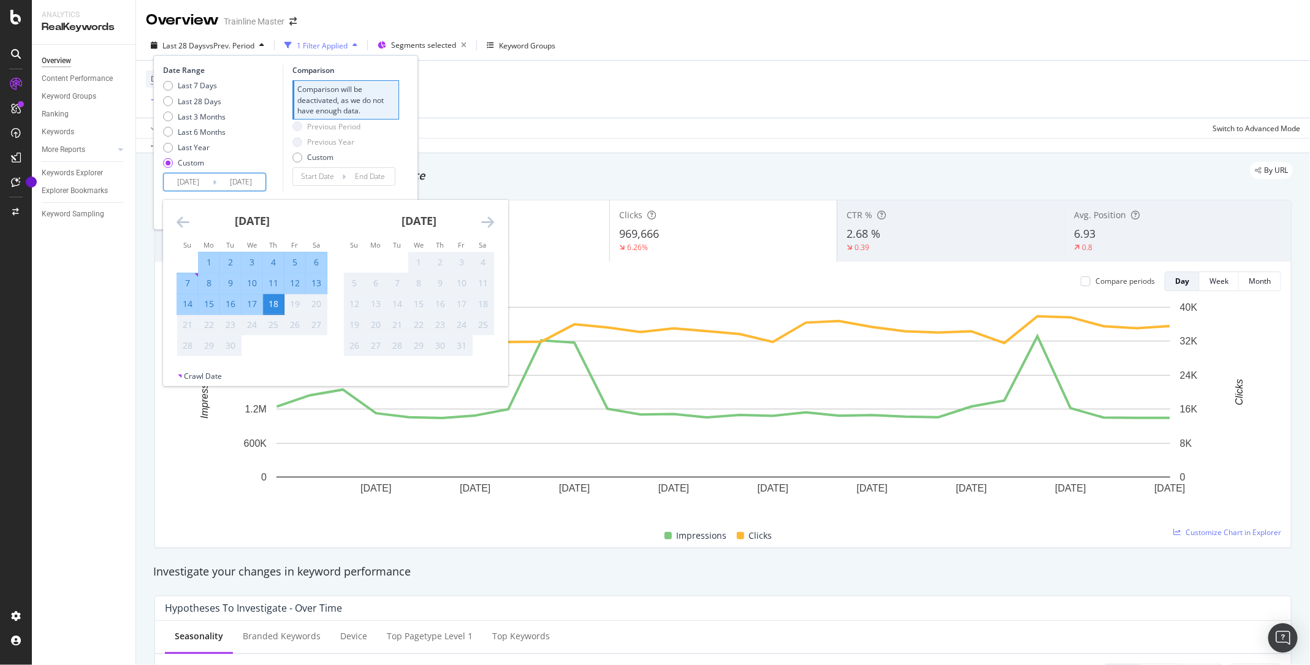
click at [486, 220] on icon "Move forward to switch to the next month." at bounding box center [487, 221] width 13 height 15
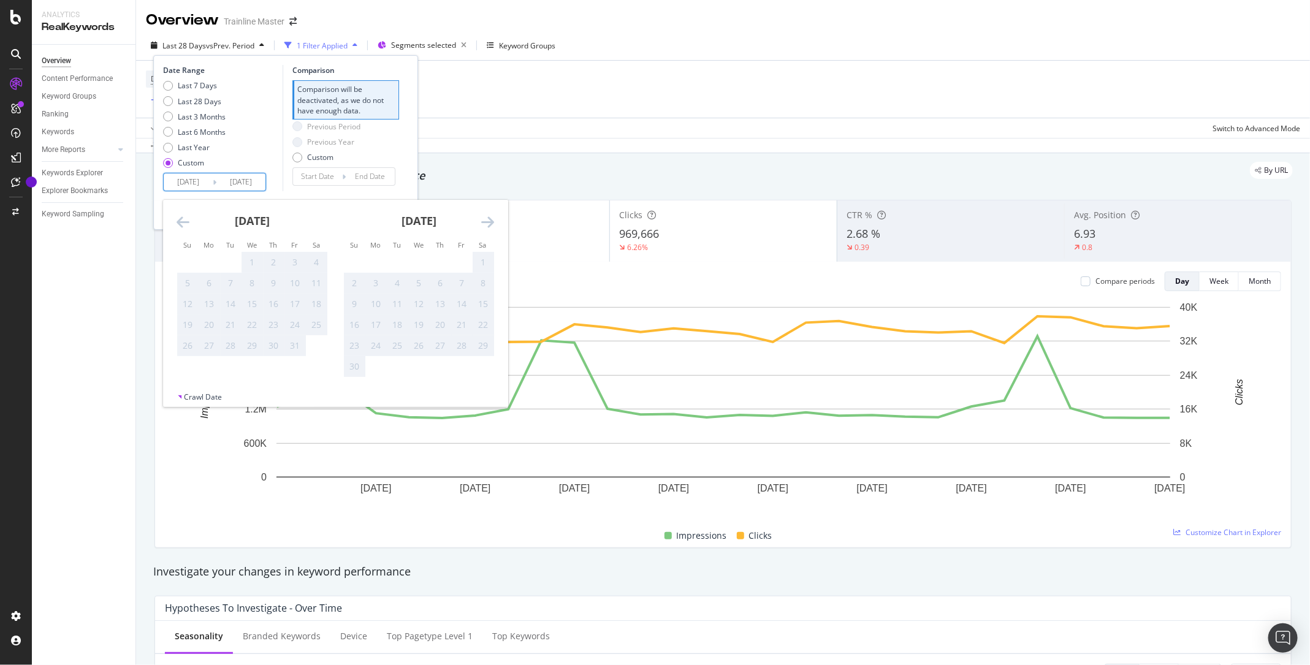
click at [184, 217] on icon "Move backward to switch to the previous month." at bounding box center [182, 221] width 13 height 15
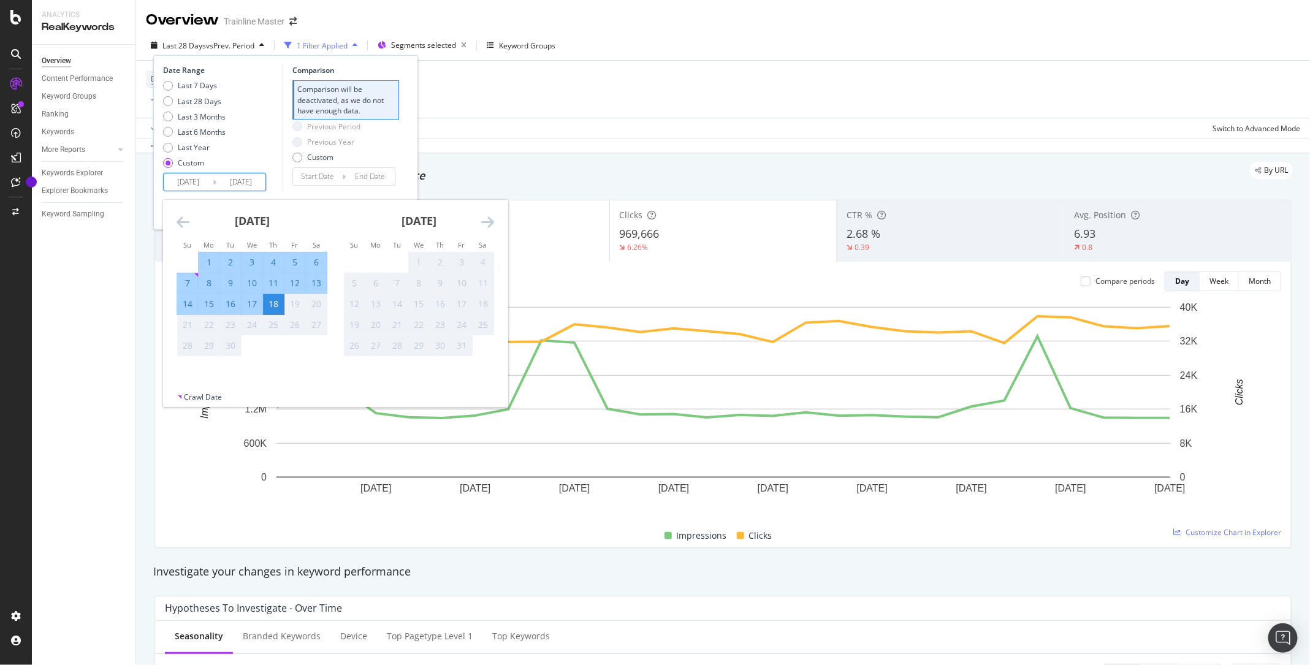
click at [184, 217] on icon "Move backward to switch to the previous month." at bounding box center [182, 221] width 13 height 15
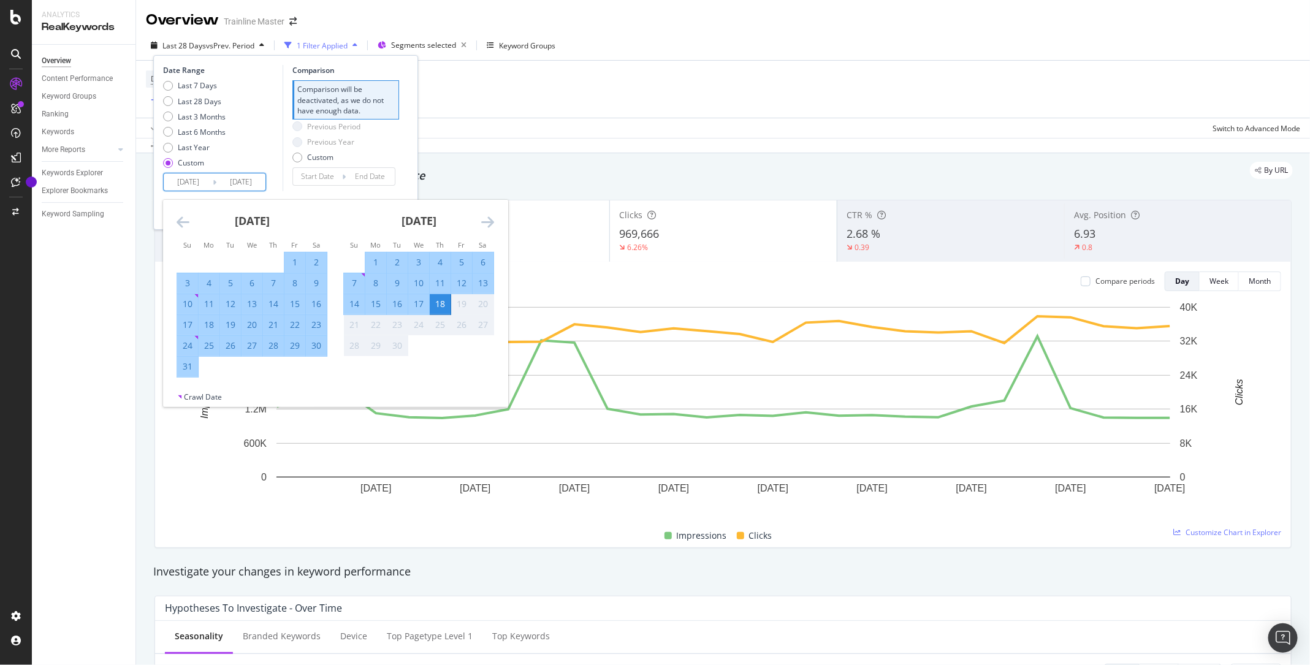
click at [184, 370] on div "31" at bounding box center [187, 366] width 21 height 12
type input "[DATE]"
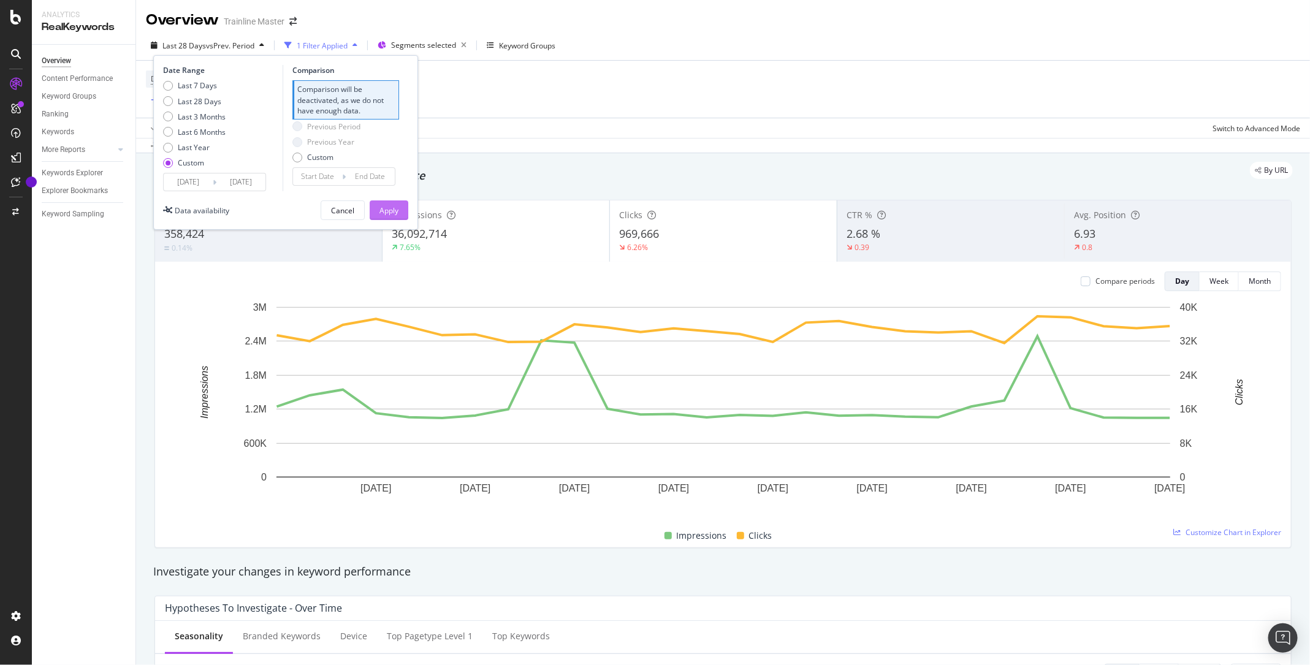
click at [395, 209] on div "Apply" at bounding box center [388, 210] width 19 height 10
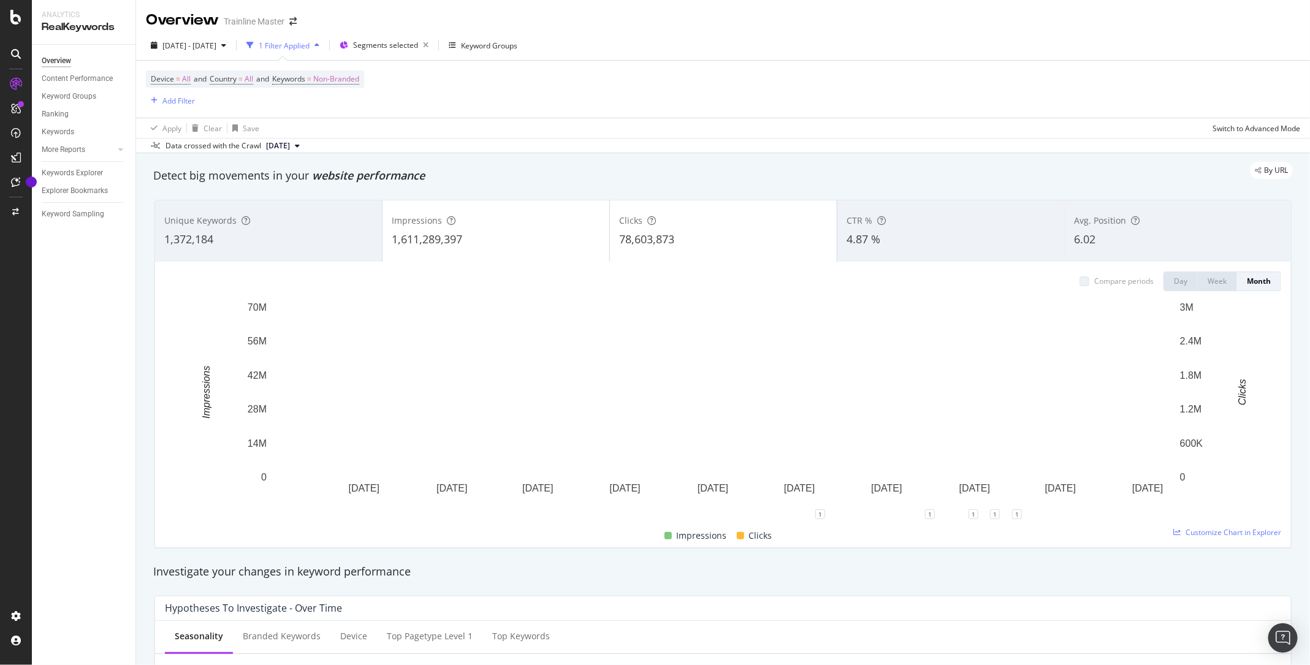
click at [974, 237] on div "4.87 %" at bounding box center [950, 240] width 208 height 16
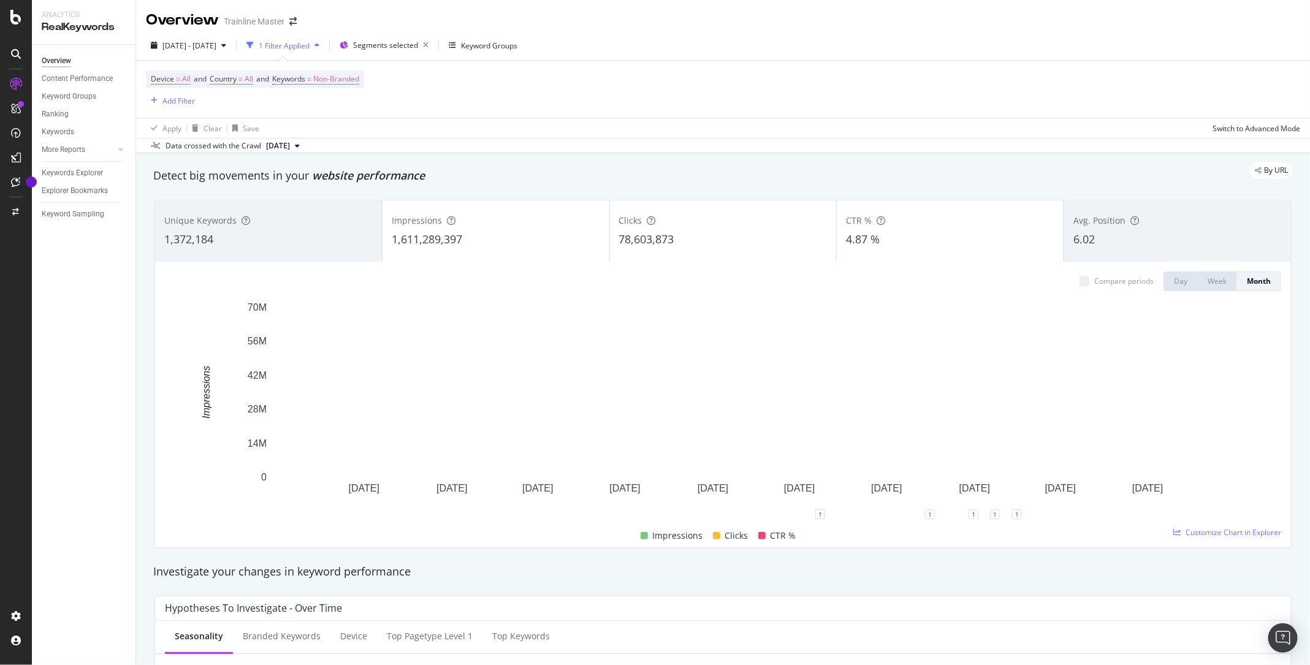
click at [742, 241] on div "78,603,873" at bounding box center [723, 240] width 208 height 16
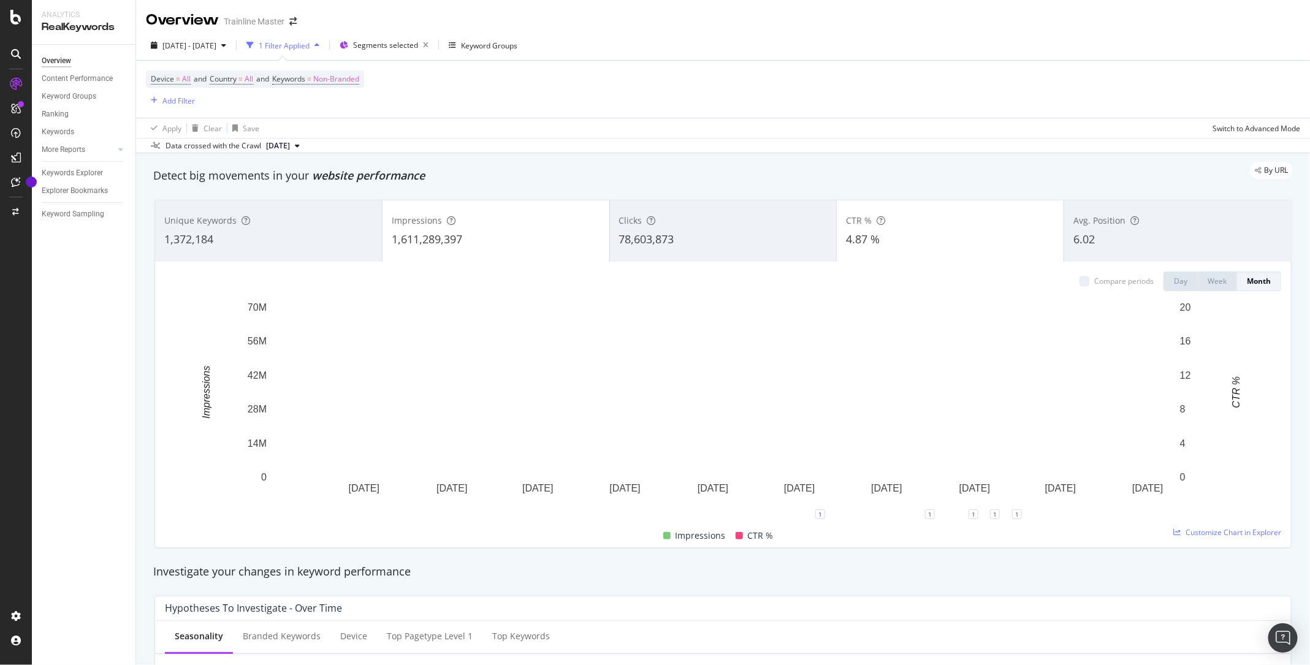
click at [545, 238] on div "1,611,289,397" at bounding box center [496, 240] width 208 height 16
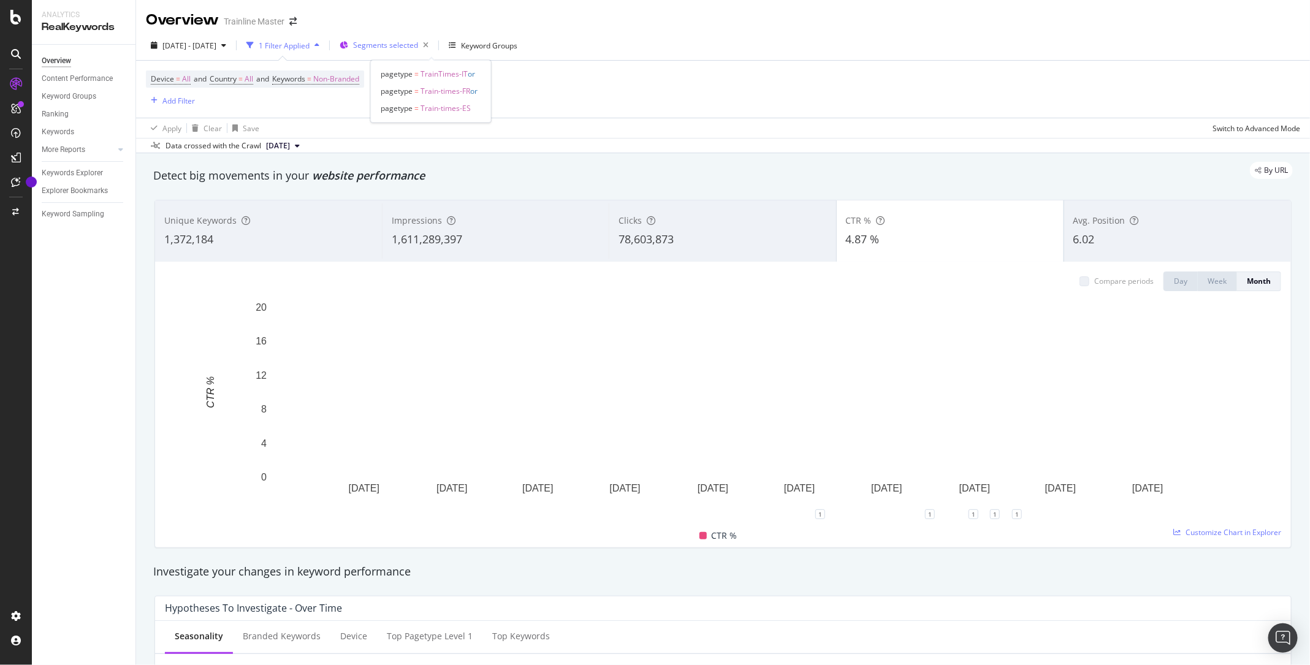
click at [418, 47] on span "Segments selected" at bounding box center [385, 45] width 65 height 10
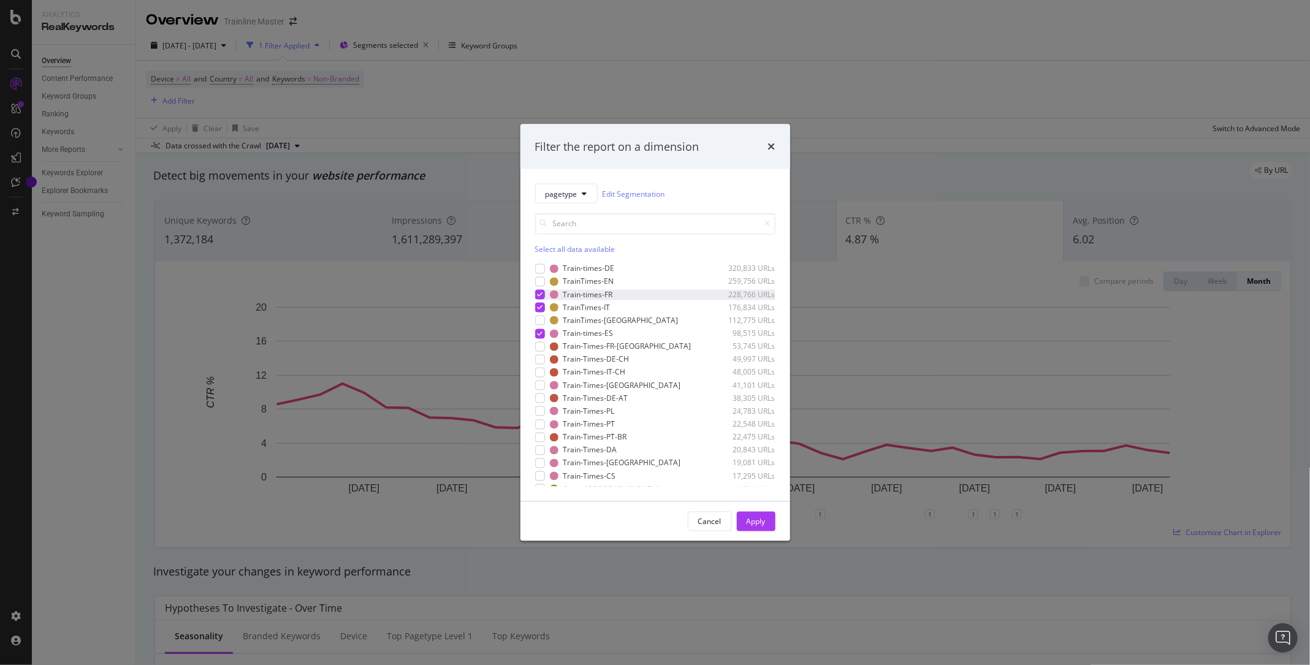
click at [541, 292] on icon "modal" at bounding box center [540, 295] width 6 height 6
click at [541, 332] on icon "modal" at bounding box center [540, 333] width 6 height 6
click at [760, 523] on div "Apply" at bounding box center [755, 521] width 19 height 10
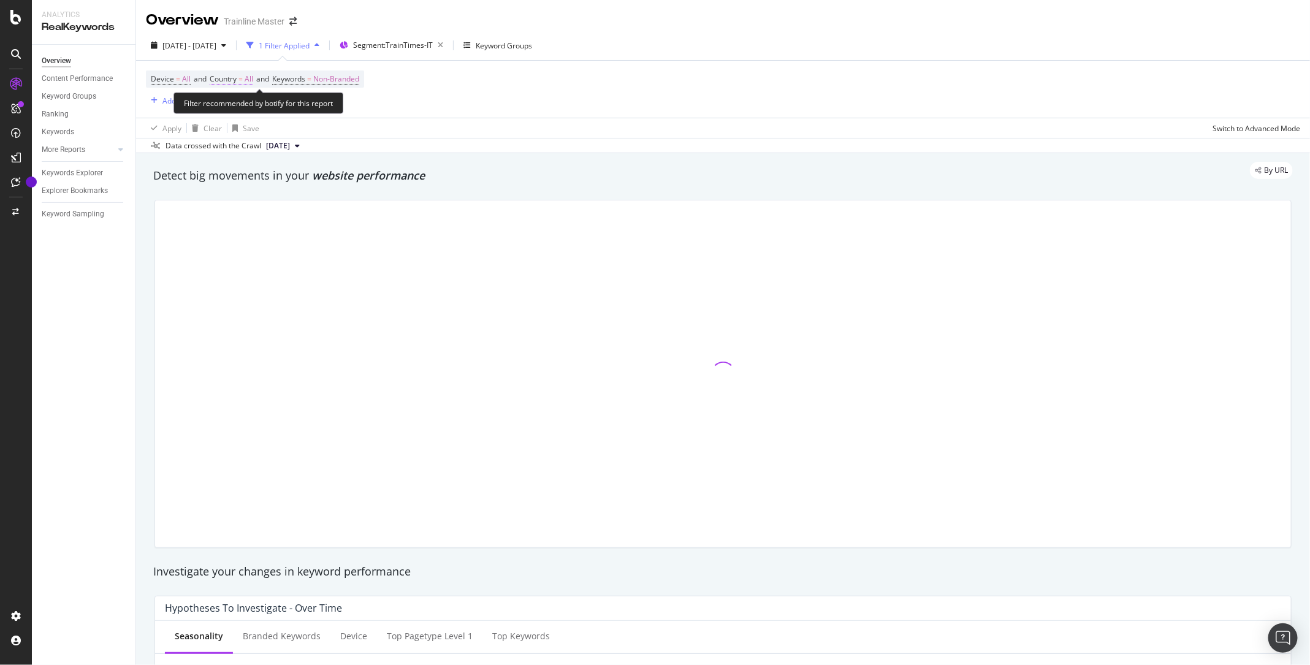
click at [237, 82] on span "Country" at bounding box center [223, 79] width 27 height 10
click at [234, 106] on icon at bounding box center [237, 107] width 9 height 7
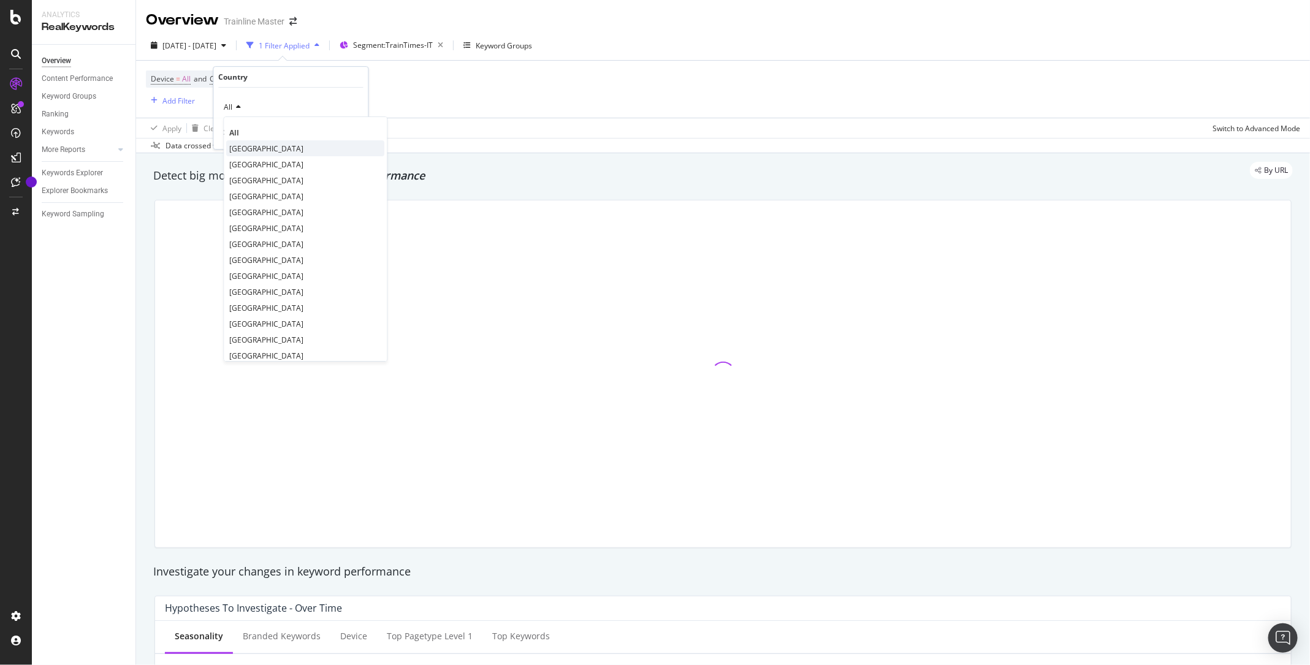
click at [248, 146] on div "[GEOGRAPHIC_DATA]" at bounding box center [306, 148] width 158 height 16
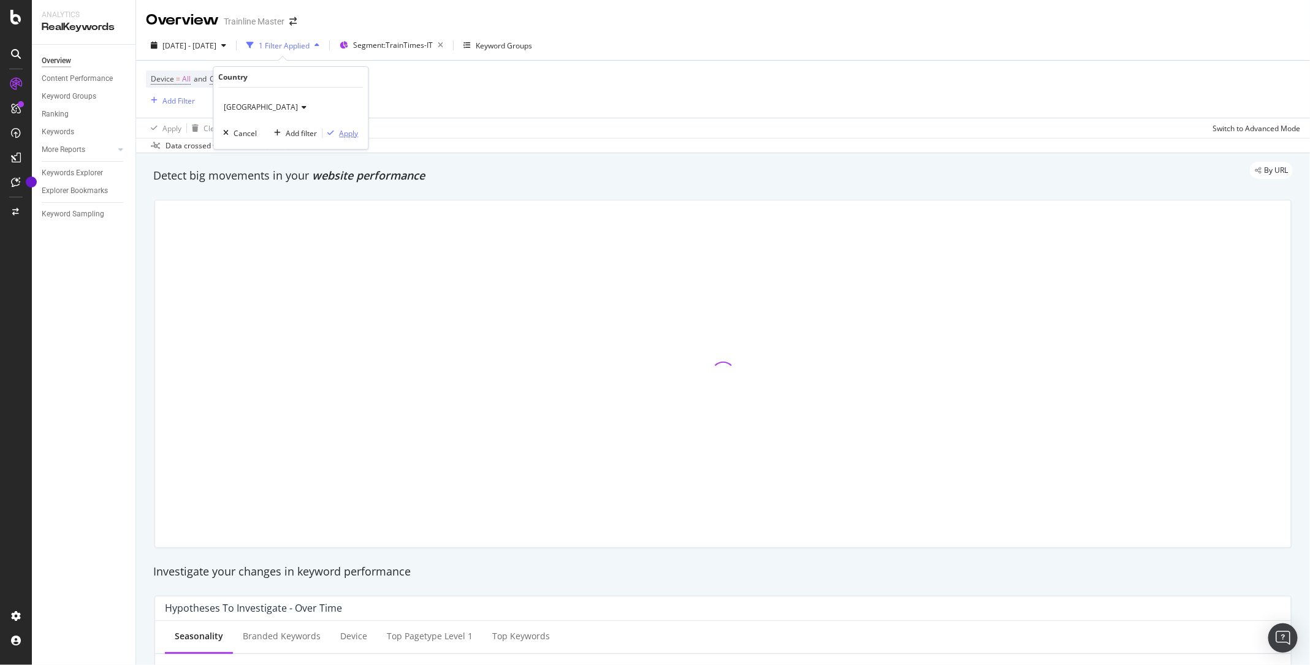
click at [351, 134] on div "Apply" at bounding box center [349, 133] width 19 height 10
click at [194, 102] on div "Add Filter" at bounding box center [178, 101] width 32 height 10
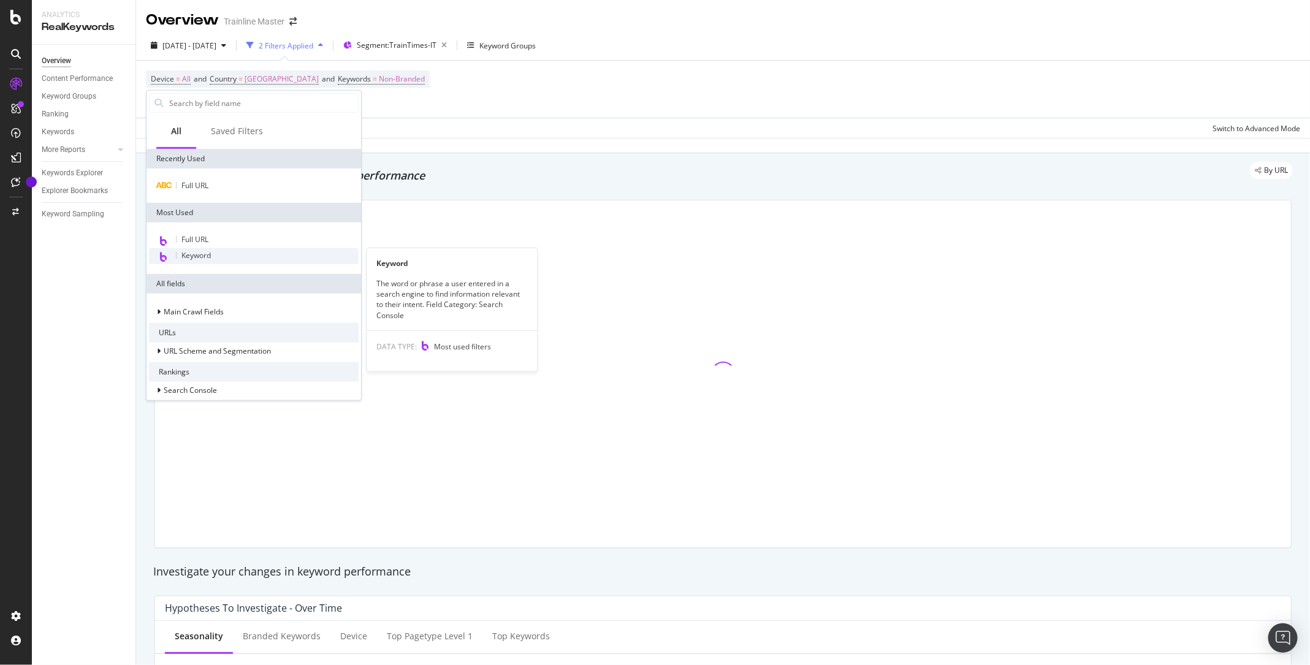
click at [206, 258] on span "Keyword" at bounding box center [195, 255] width 29 height 10
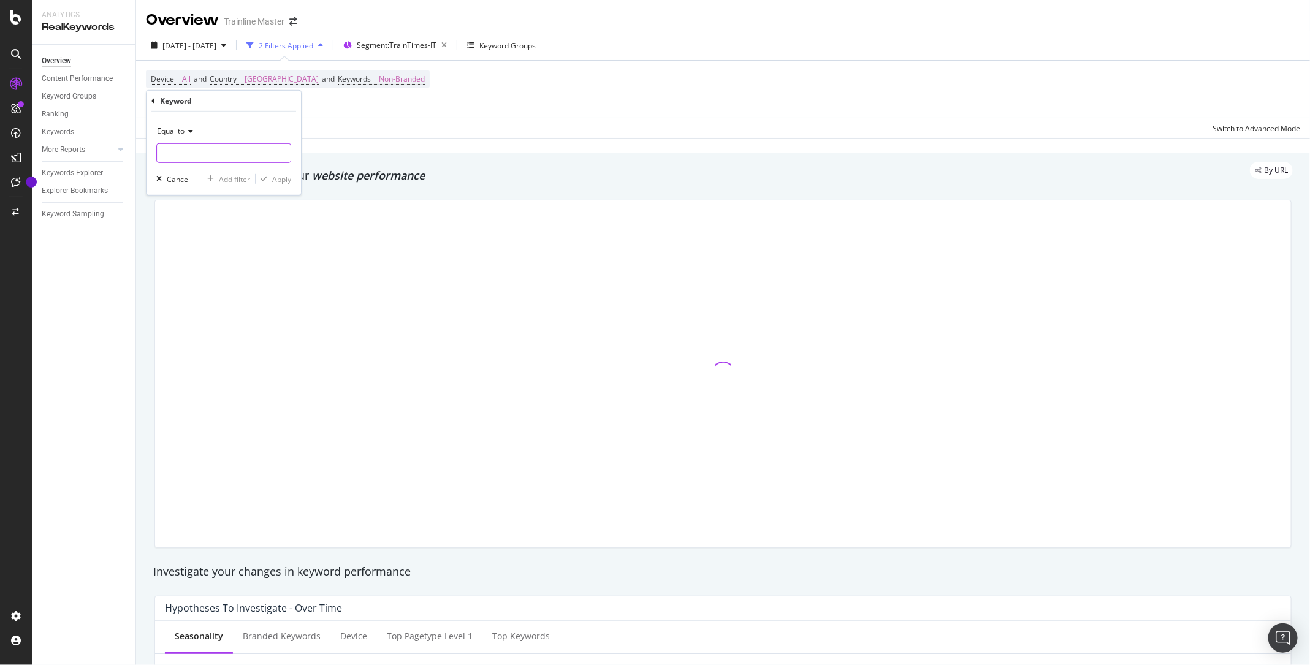
click at [196, 150] on input "text" at bounding box center [224, 153] width 134 height 20
click at [186, 131] on icon at bounding box center [188, 130] width 9 height 7
click at [189, 250] on span "Contains" at bounding box center [177, 251] width 30 height 10
click at [189, 144] on input "text" at bounding box center [224, 153] width 134 height 20
type input "treno"
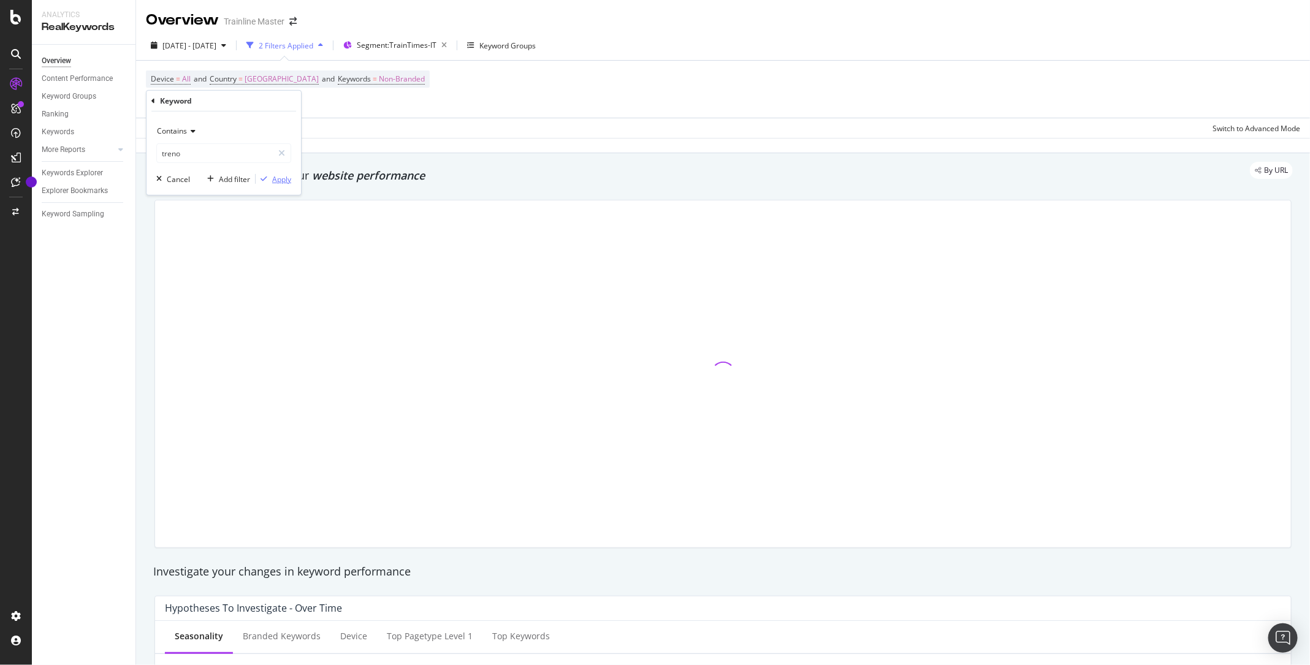
click at [285, 180] on div "Apply" at bounding box center [281, 178] width 19 height 10
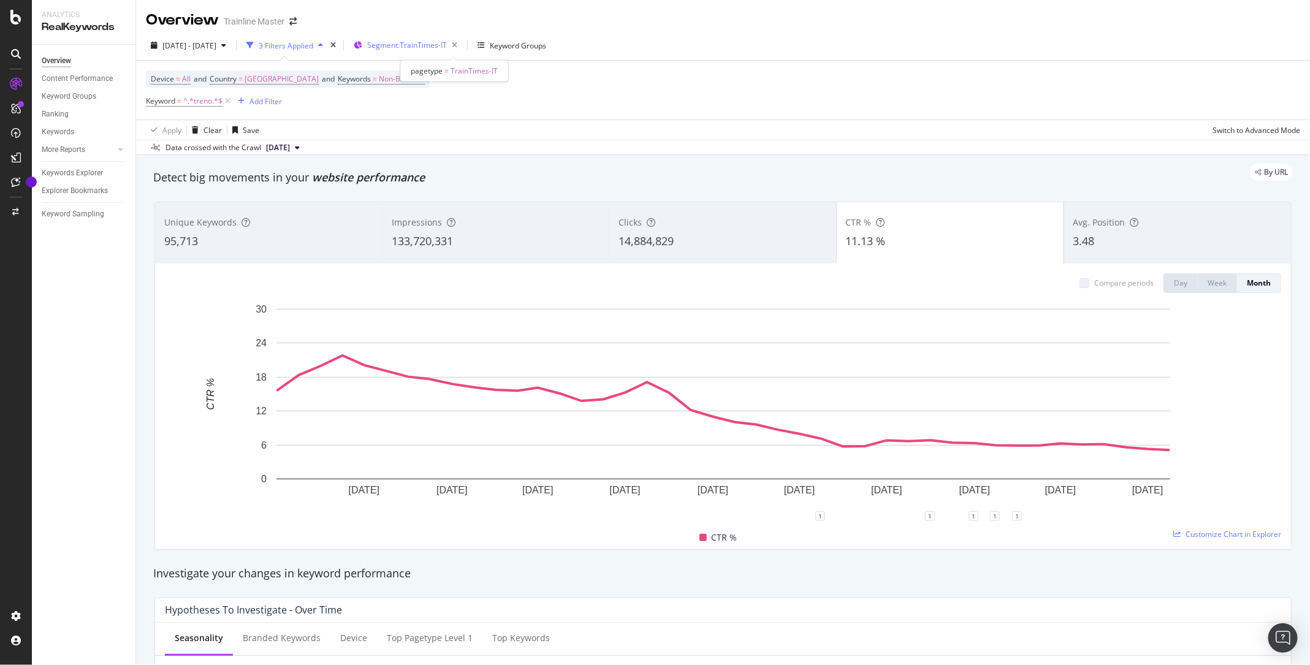
click at [447, 44] on span "Segment: TrainTimes-IT" at bounding box center [407, 45] width 80 height 10
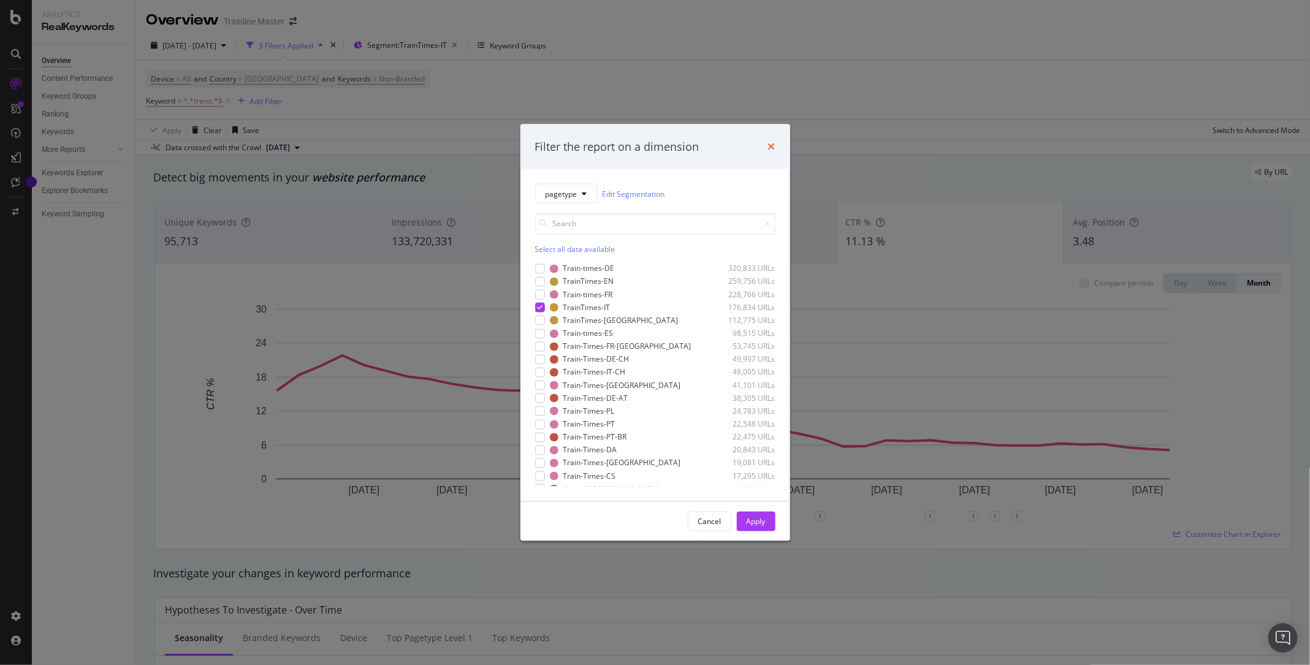
click at [770, 150] on icon "times" at bounding box center [771, 147] width 7 height 10
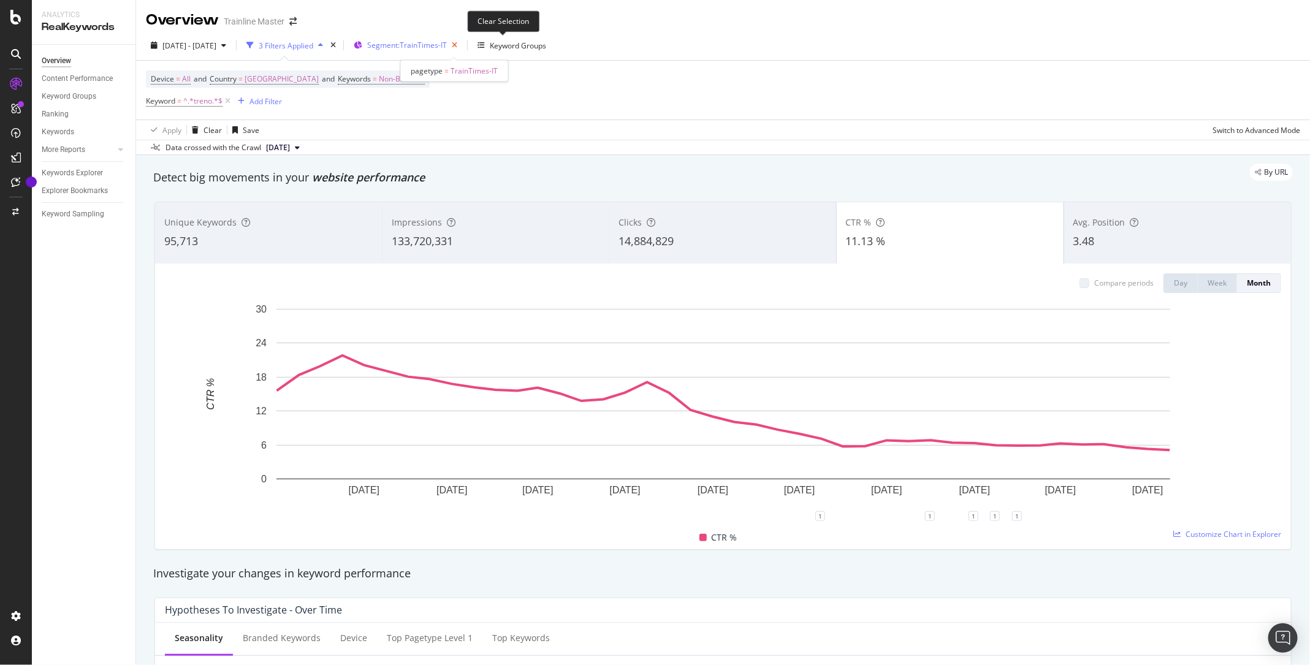
click at [462, 44] on icon "button" at bounding box center [454, 45] width 15 height 17
